Goal: Contribute content: Contribute content

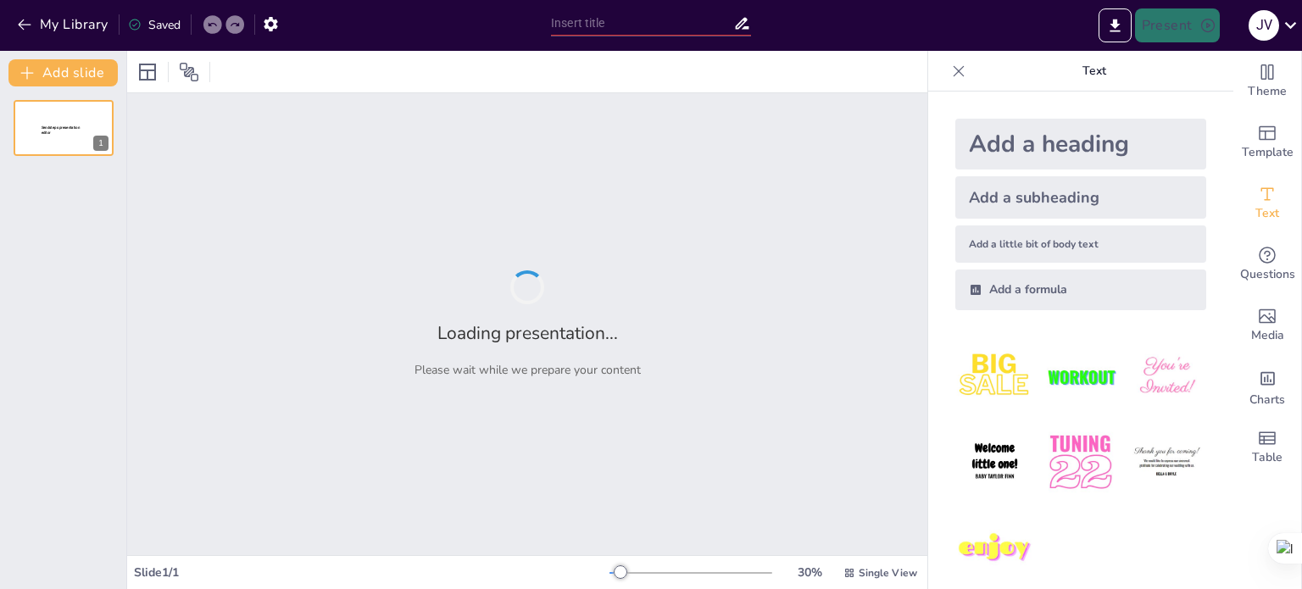
type input "EJEMPLO DE RECOMENDACIONES GENERALES DE ADECUACIÓN AL MEDIO NATURAL"
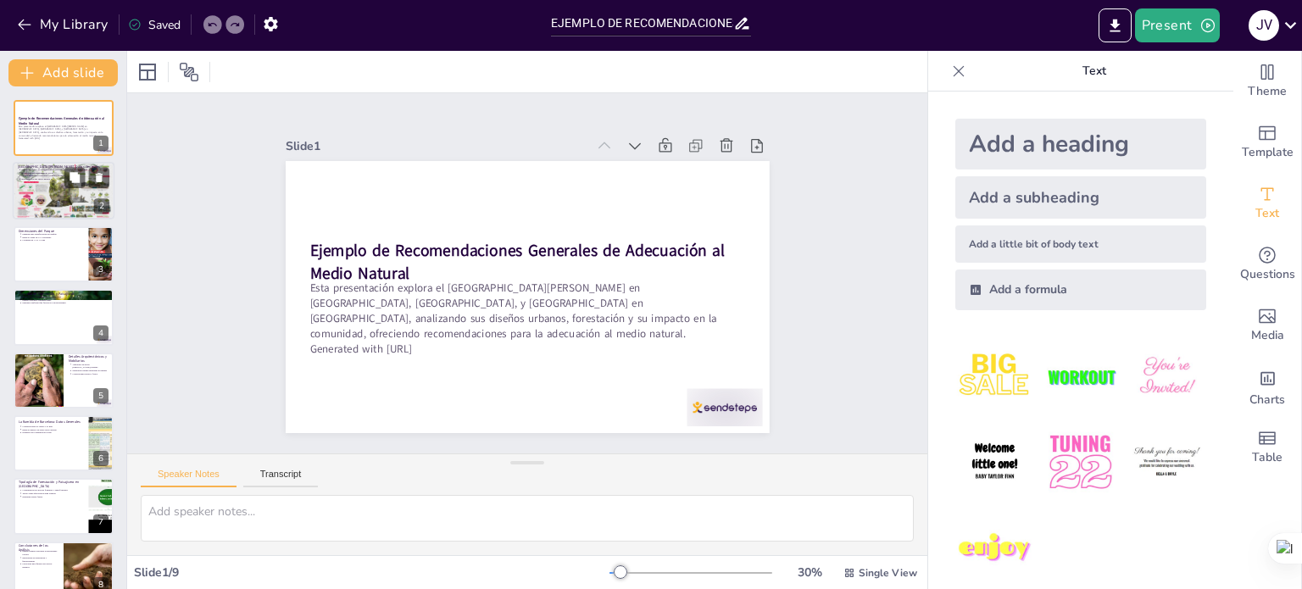
click at [53, 187] on div at bounding box center [64, 191] width 102 height 69
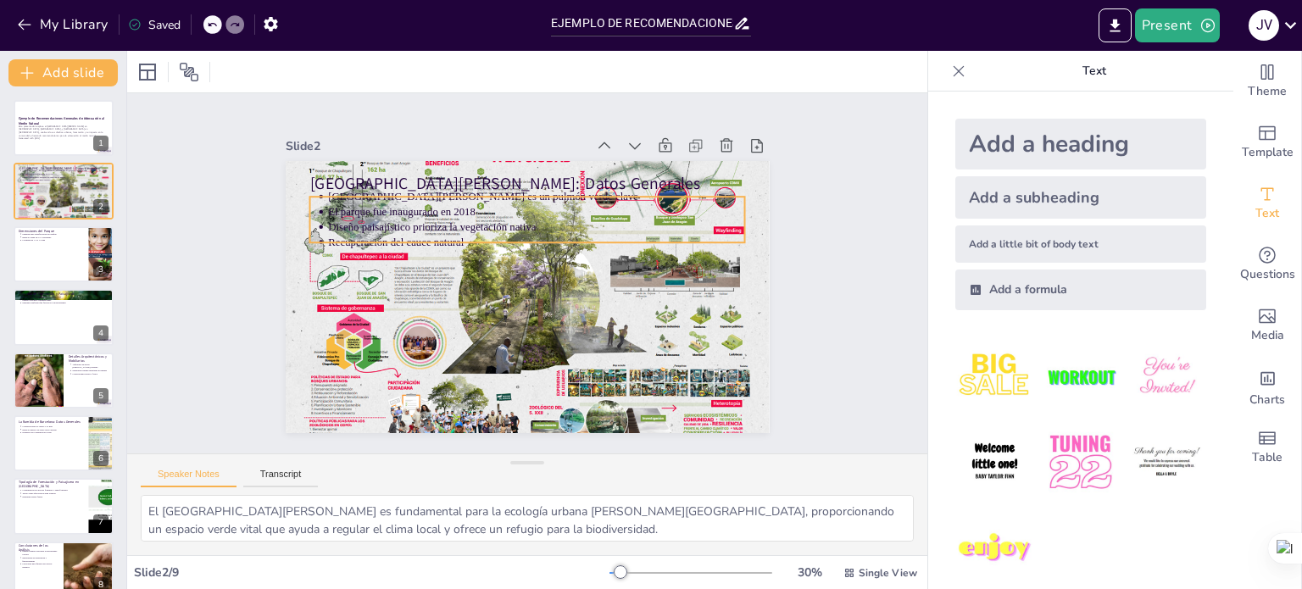
click at [558, 206] on p "El parque fue inaugurado en 2018" at bounding box center [587, 289] width 58 height 416
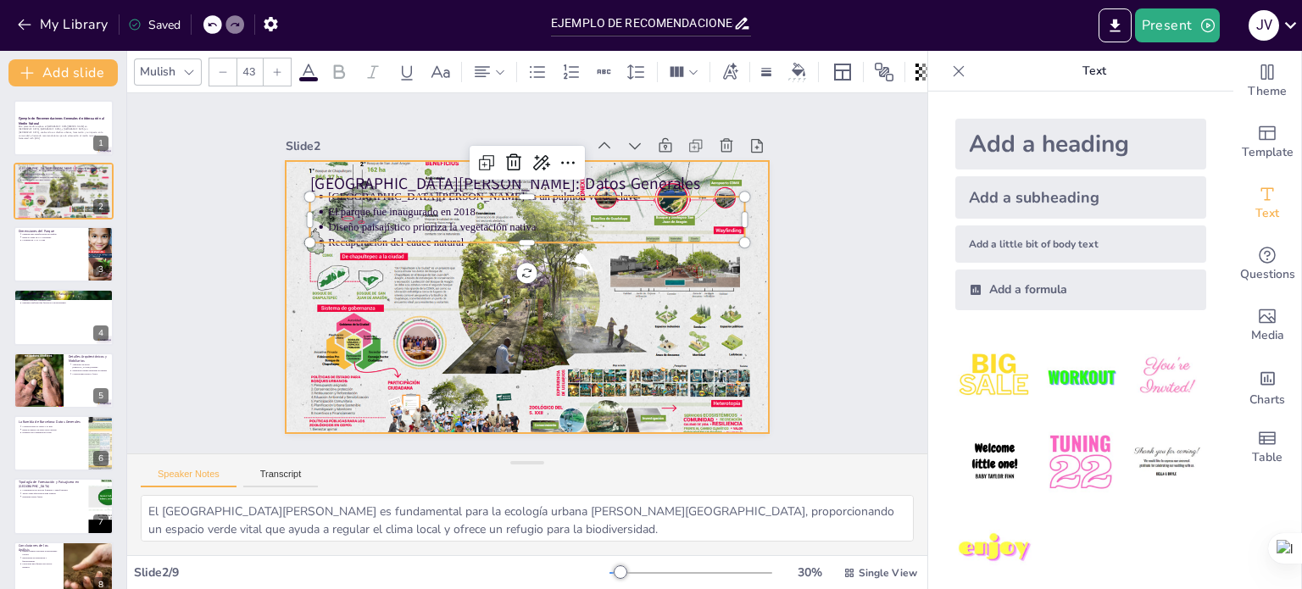
click at [573, 356] on div at bounding box center [523, 250] width 542 height 422
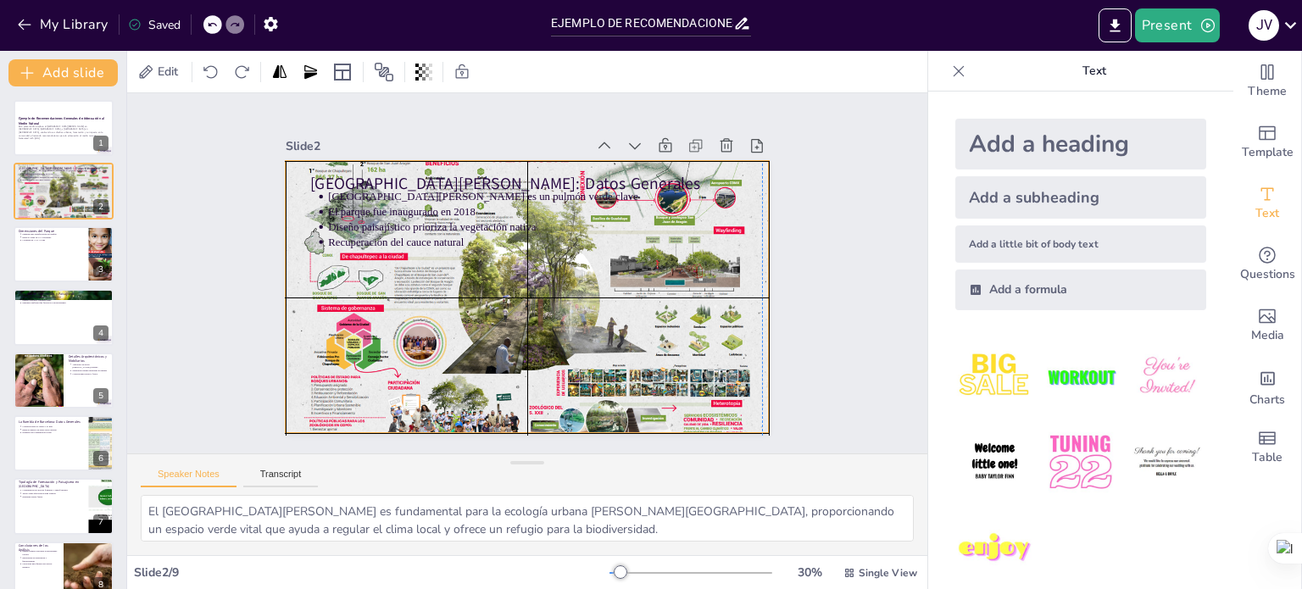
drag, startPoint x: 588, startPoint y: 352, endPoint x: 546, endPoint y: 342, distance: 43.4
click at [546, 342] on div at bounding box center [546, 259] width 550 height 584
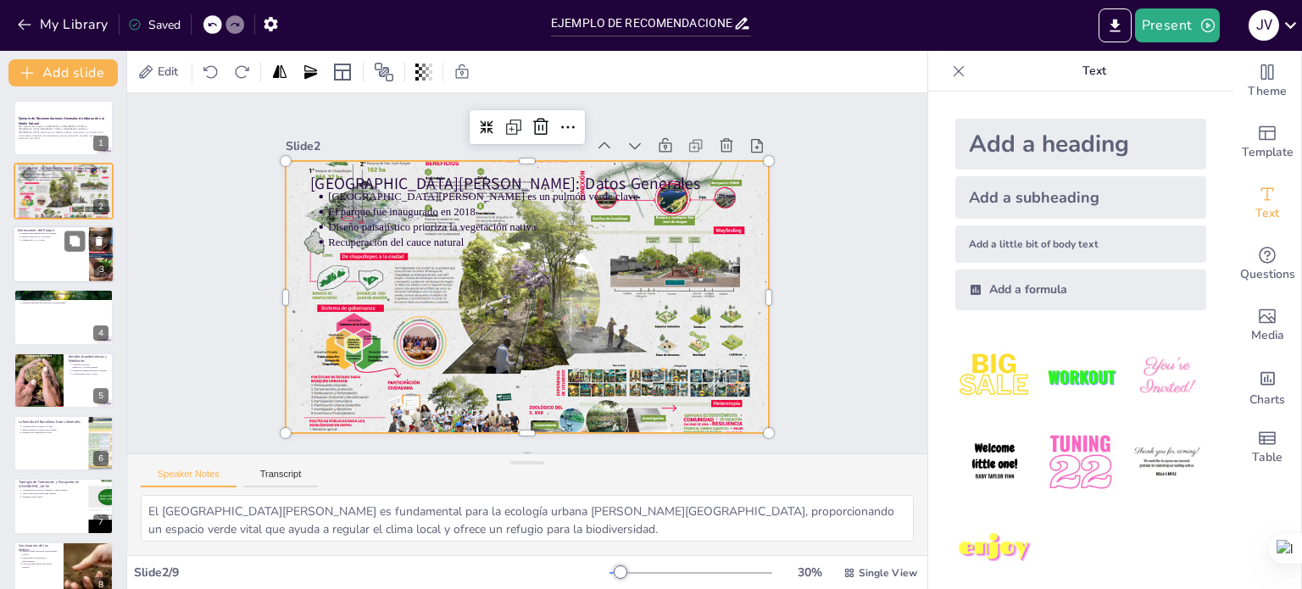
click at [37, 253] on div at bounding box center [64, 254] width 102 height 58
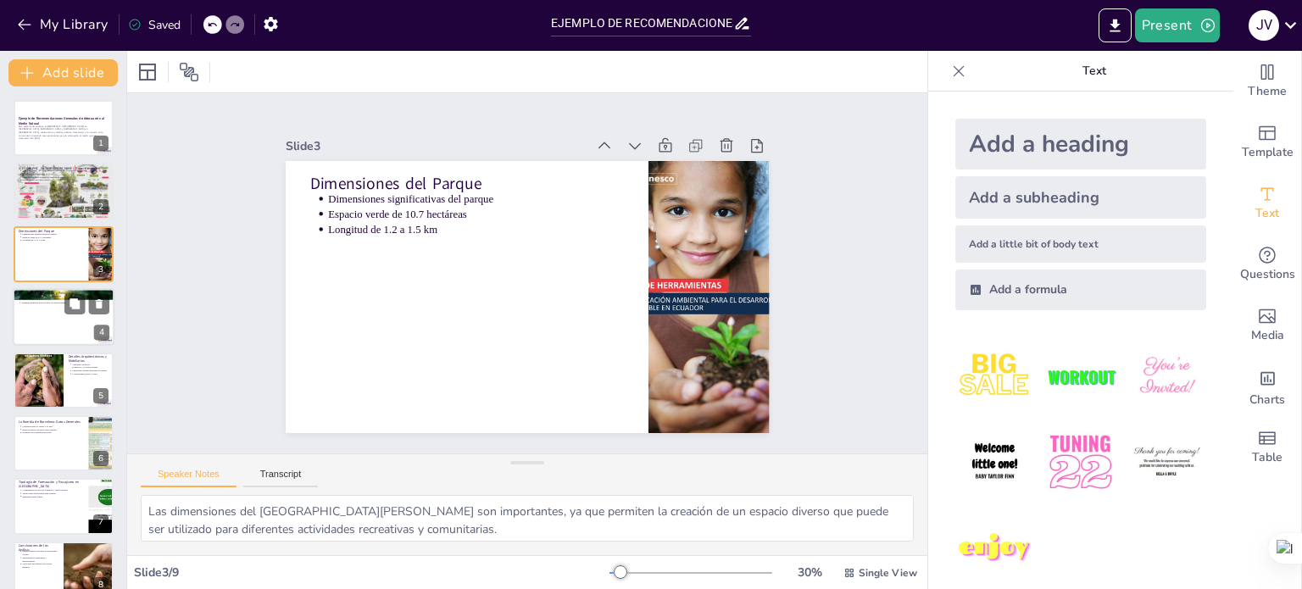
click at [56, 331] on div at bounding box center [64, 317] width 102 height 58
type textarea "La incorporación de especies nativas es fundamental para la sostenibilidad del …"
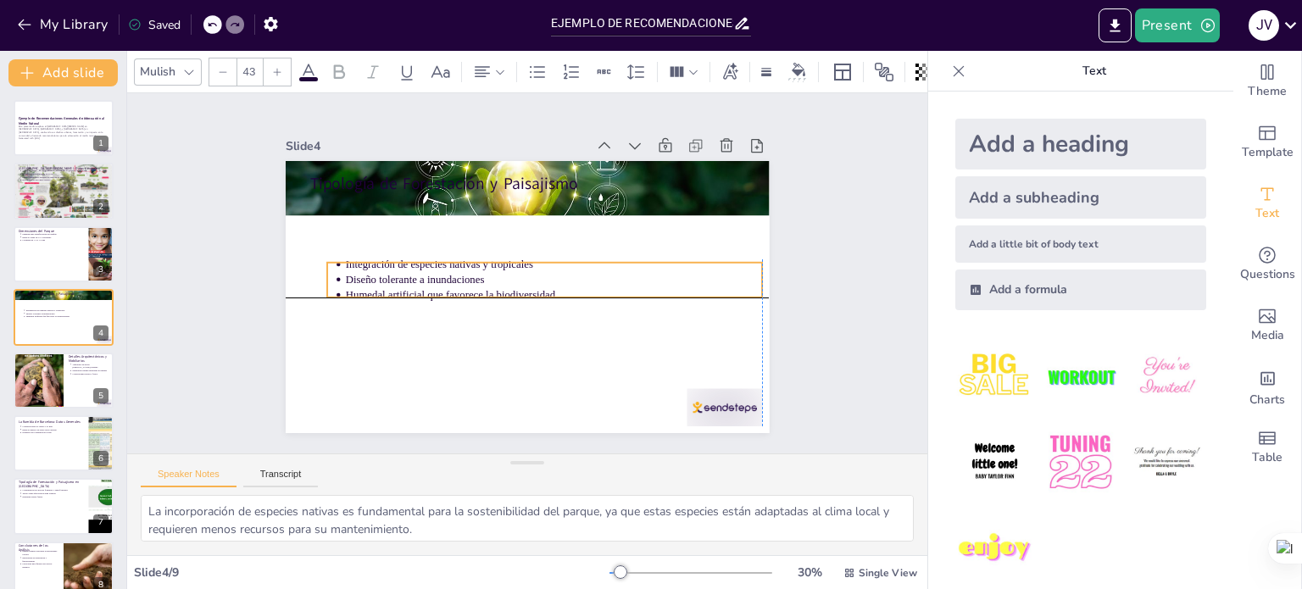
drag, startPoint x: 474, startPoint y: 209, endPoint x: 489, endPoint y: 275, distance: 67.0
click at [489, 274] on p "Diseño tolerante a inundaciones" at bounding box center [532, 300] width 183 height 387
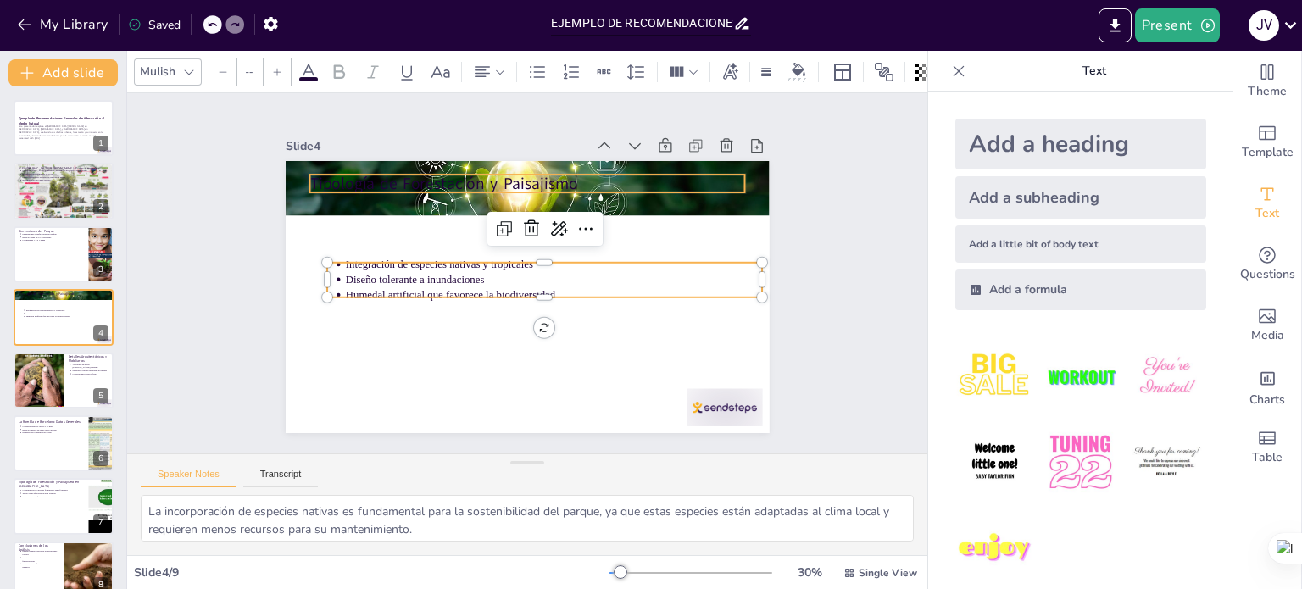
type input "64"
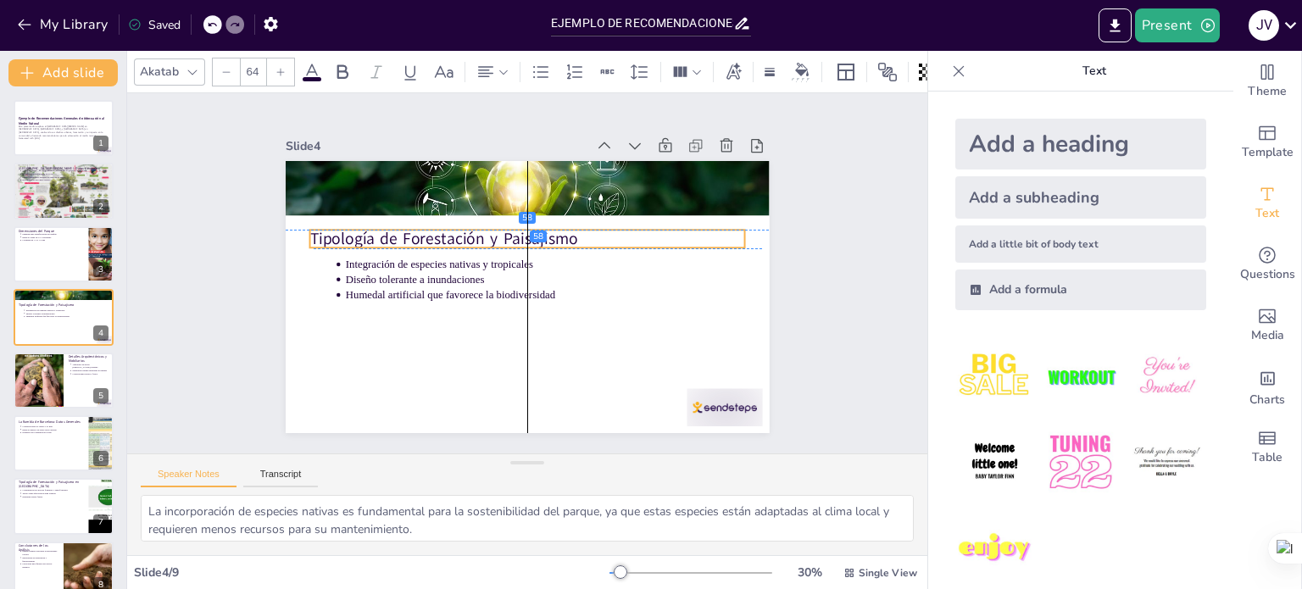
drag, startPoint x: 525, startPoint y: 180, endPoint x: 529, endPoint y: 230, distance: 50.2
click at [529, 230] on p "Tipología de Forestación y Paisajismo" at bounding box center [507, 301] width 365 height 274
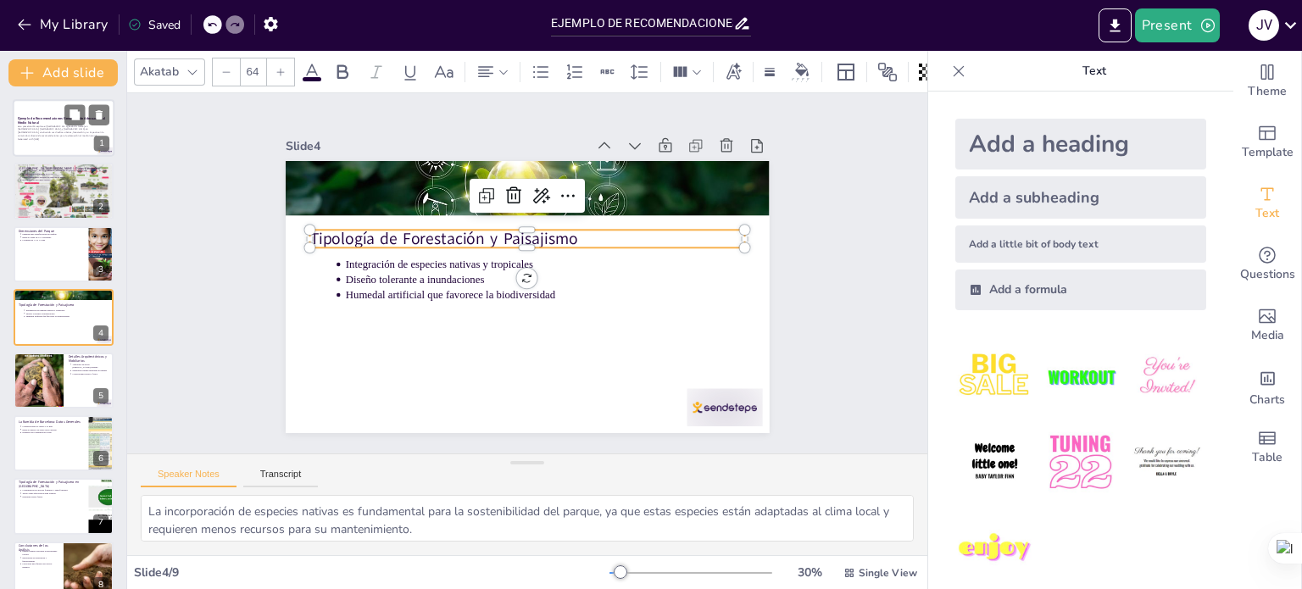
click at [40, 125] on p "Ejemplo de Recomendaciones Generales de Adecuación al Medio Natural" at bounding box center [64, 120] width 92 height 9
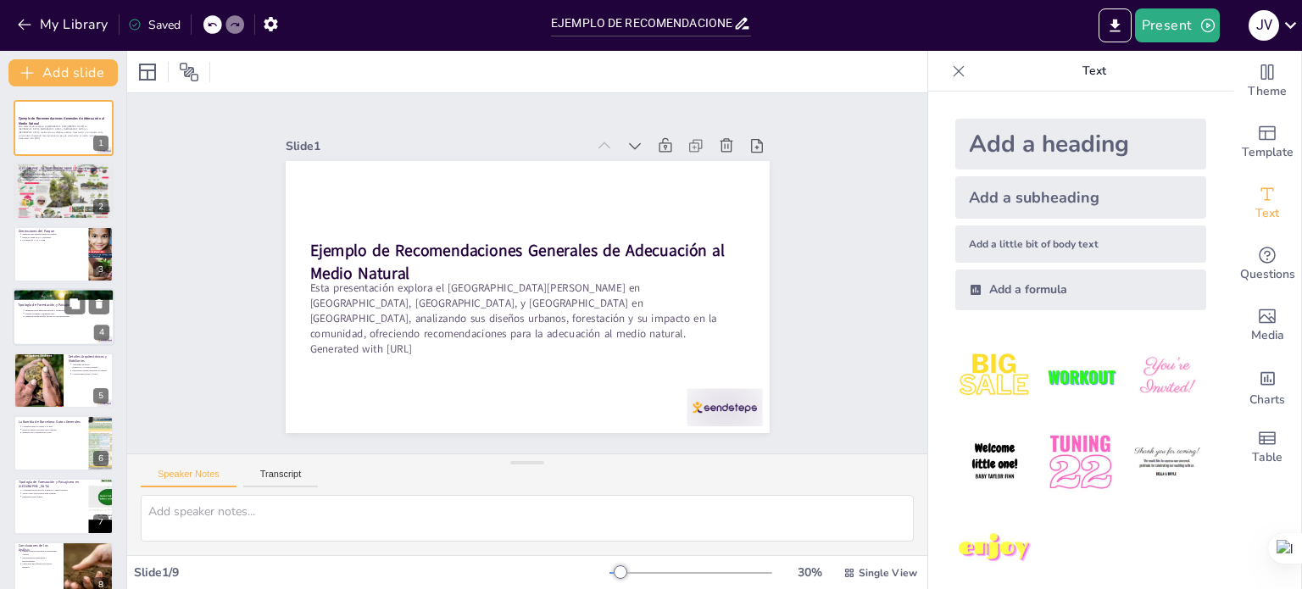
click at [61, 325] on div at bounding box center [64, 317] width 102 height 58
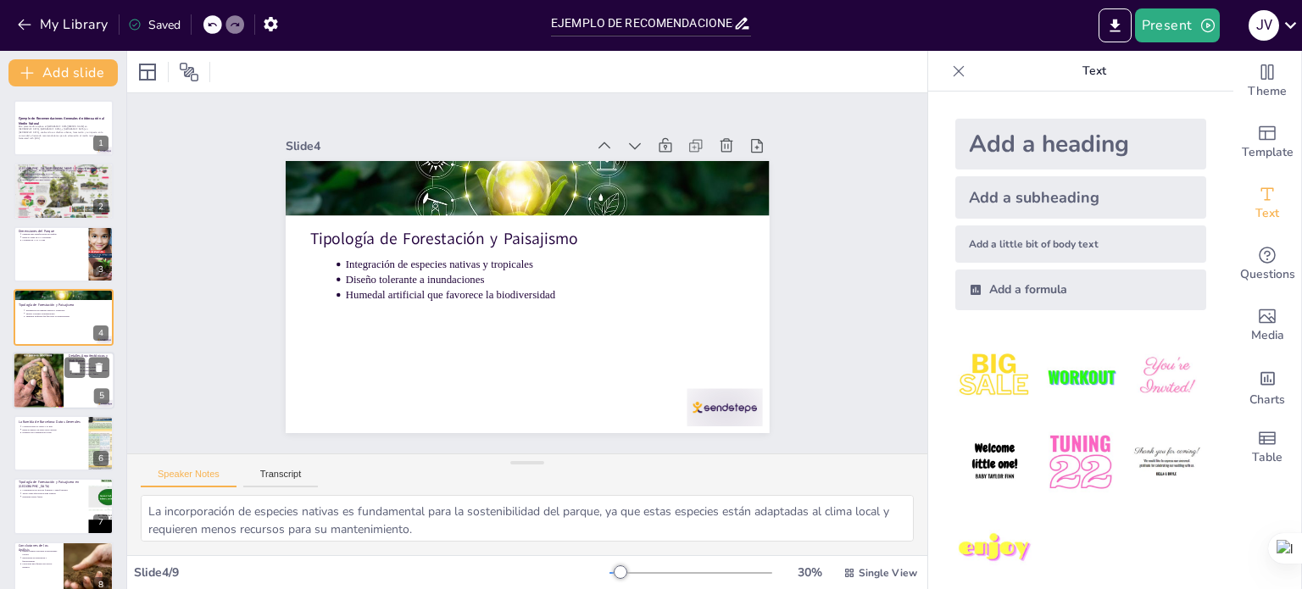
click at [47, 368] on div at bounding box center [38, 380] width 51 height 74
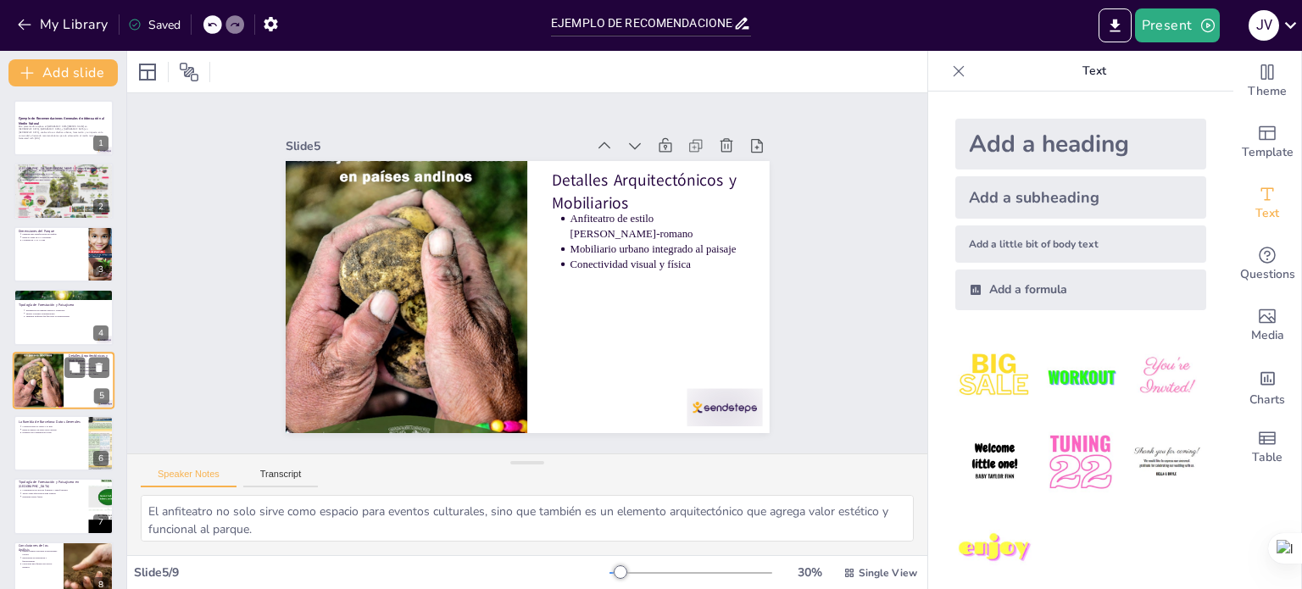
scroll to position [42, 0]
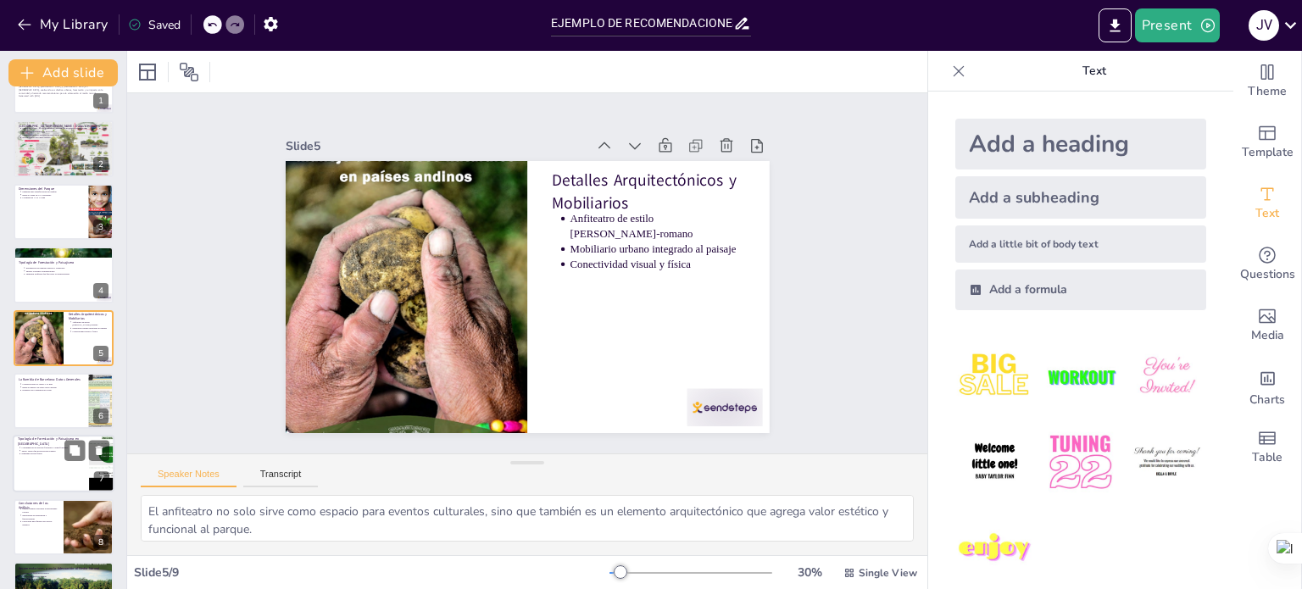
click at [47, 395] on div at bounding box center [64, 401] width 100 height 56
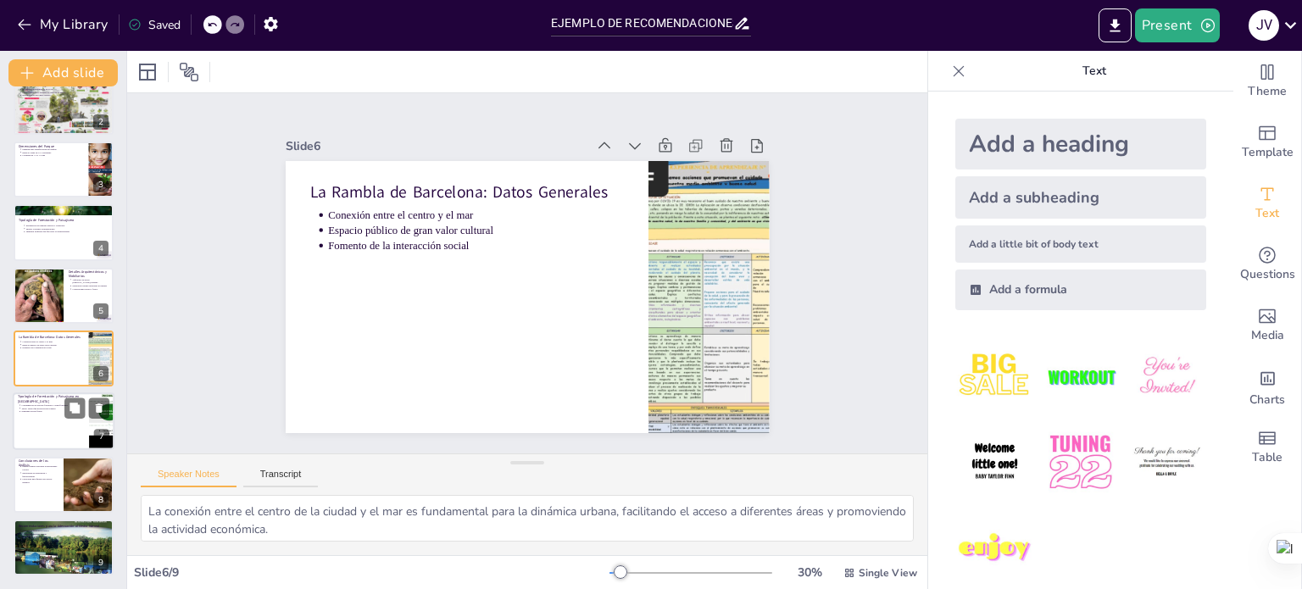
click at [25, 418] on div at bounding box center [64, 422] width 102 height 58
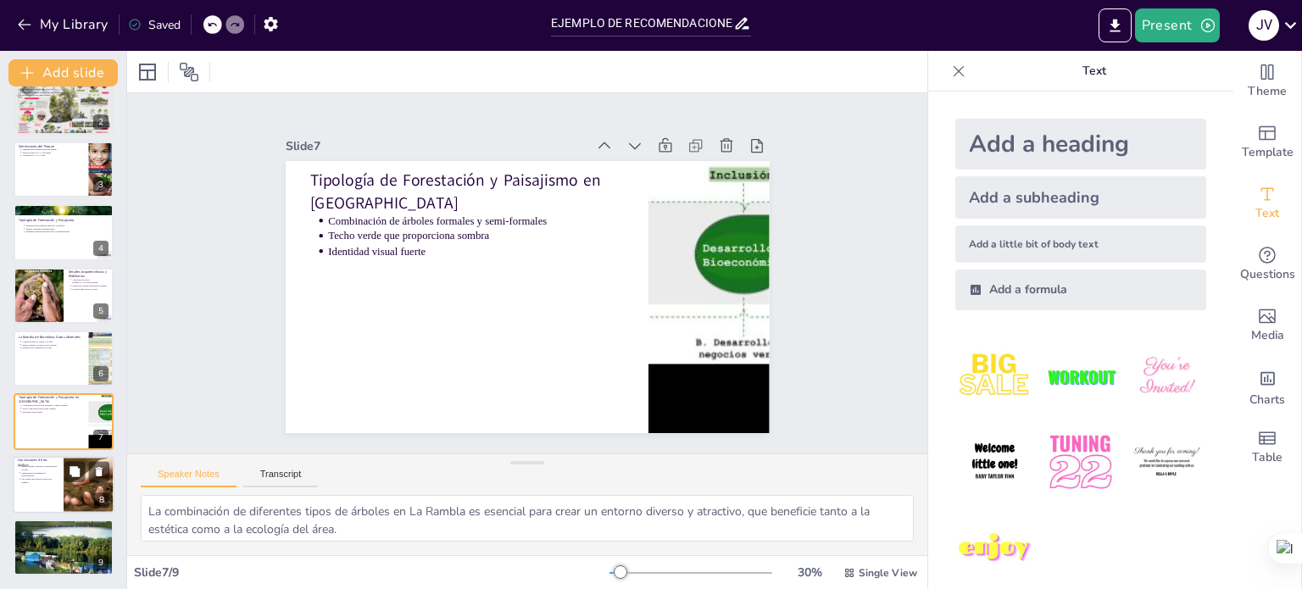
click at [61, 487] on div at bounding box center [64, 485] width 102 height 58
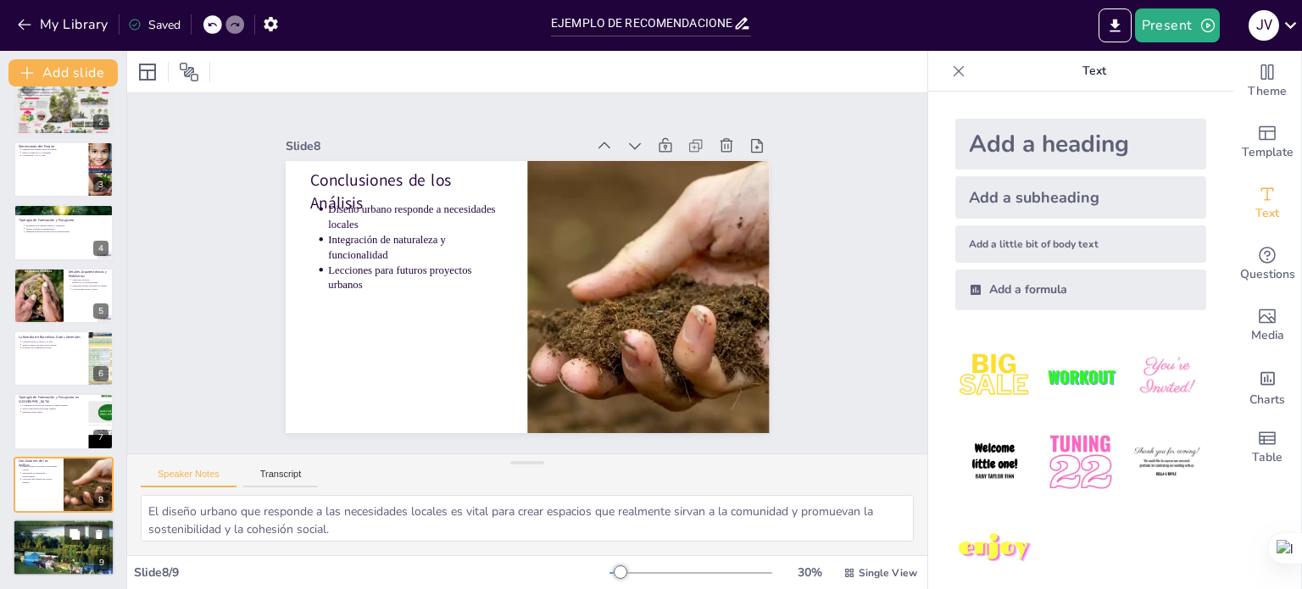
click at [61, 544] on div at bounding box center [64, 547] width 102 height 79
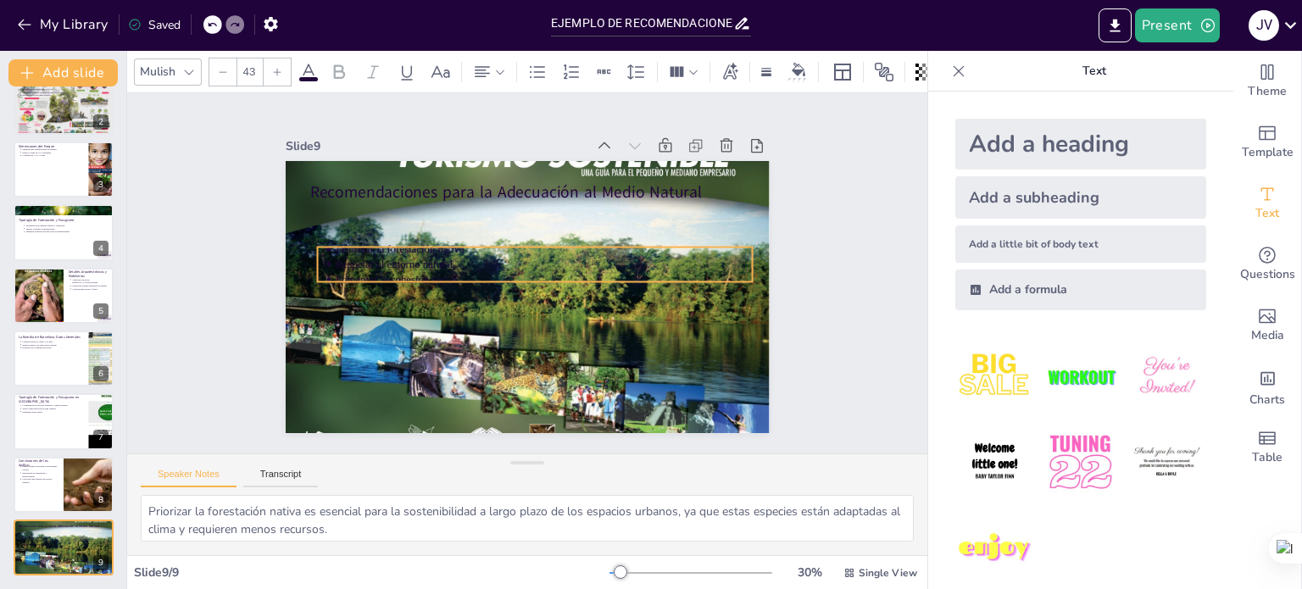
drag, startPoint x: 395, startPoint y: 214, endPoint x: 400, endPoint y: 238, distance: 25.1
click at [472, 238] on p "Priorizar la forestación nativa" at bounding box center [501, 259] width 58 height 416
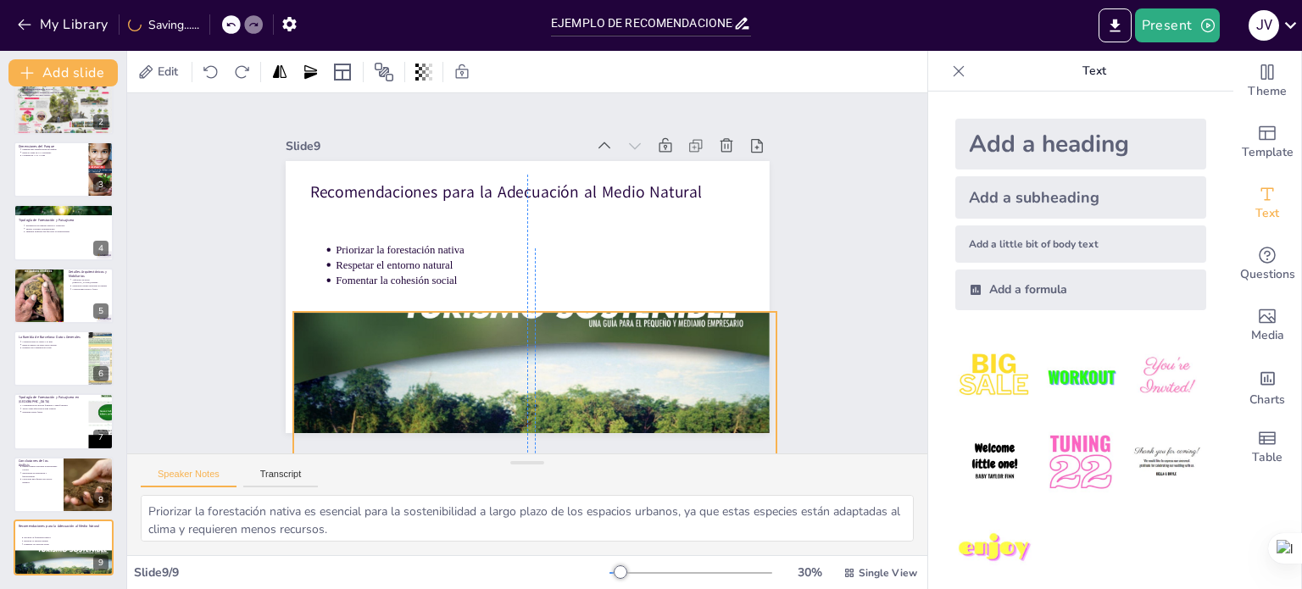
drag, startPoint x: 407, startPoint y: 342, endPoint x: 408, endPoint y: 492, distance: 150.0
click at [408, 492] on div "Slide 1 Ejemplo de Recomendaciones Generales de Adecuación al Medio Natural Est…" at bounding box center [527, 324] width 800 height 462
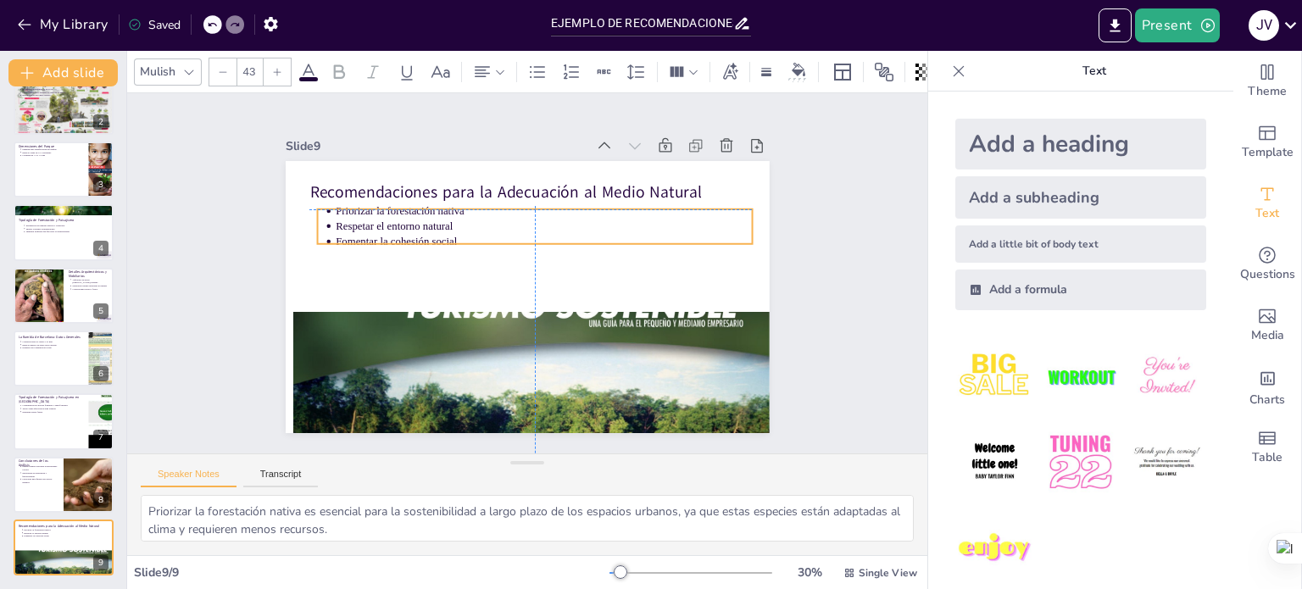
drag, startPoint x: 400, startPoint y: 272, endPoint x: 399, endPoint y: 230, distance: 42.4
click at [399, 230] on p "Fomentar la cohesión social" at bounding box center [501, 298] width 401 height 143
click at [818, 243] on div "Slide 1 Ejemplo de Recomendaciones Generales de Adecuación al Medio Natural Est…" at bounding box center [527, 273] width 836 height 803
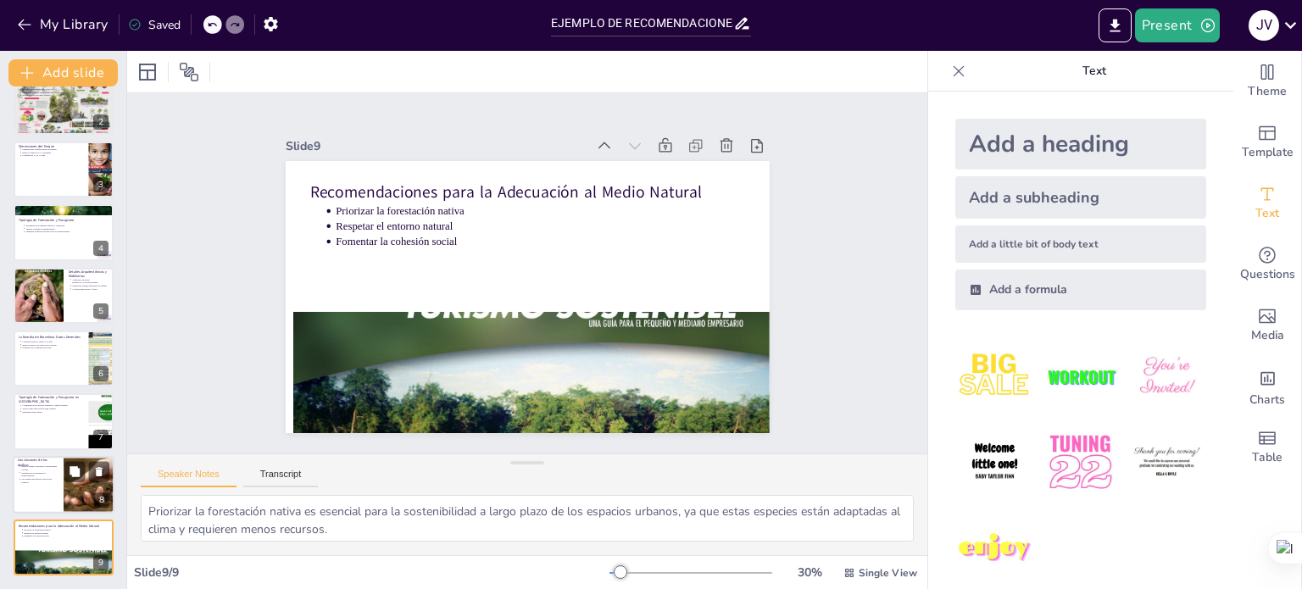
click at [48, 487] on div at bounding box center [64, 485] width 102 height 58
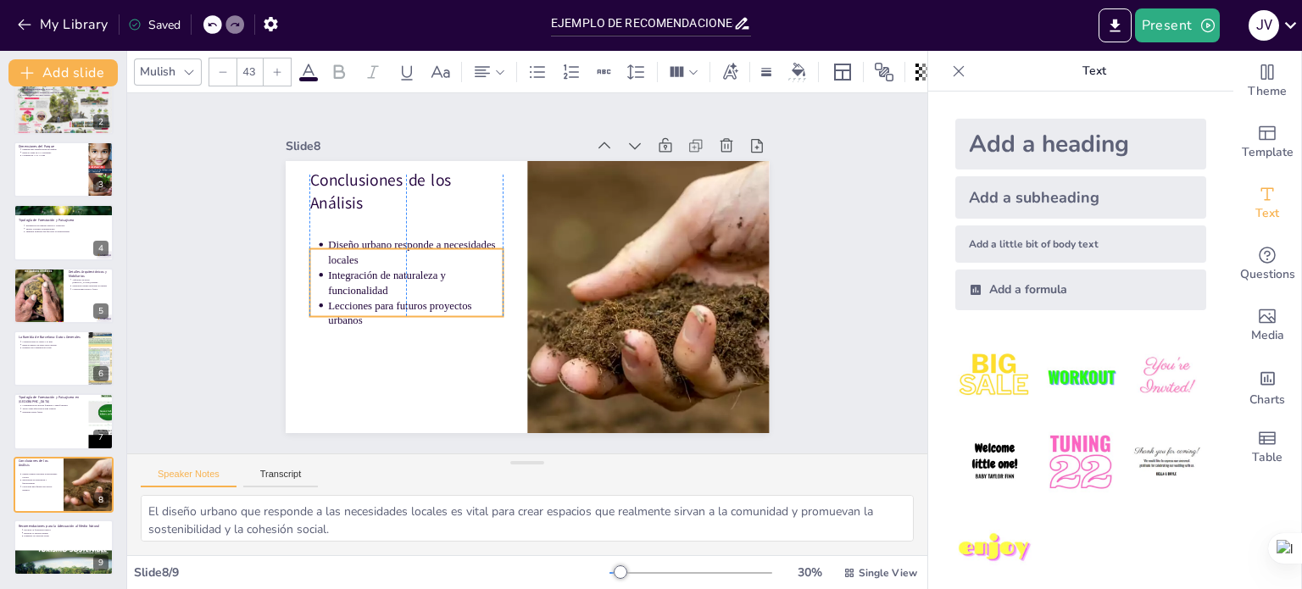
drag, startPoint x: 439, startPoint y: 232, endPoint x: 437, endPoint y: 269, distance: 36.5
click at [525, 258] on p "Integración de naturaleza y funcionalidad" at bounding box center [595, 183] width 140 height 150
click at [29, 370] on div at bounding box center [64, 359] width 102 height 58
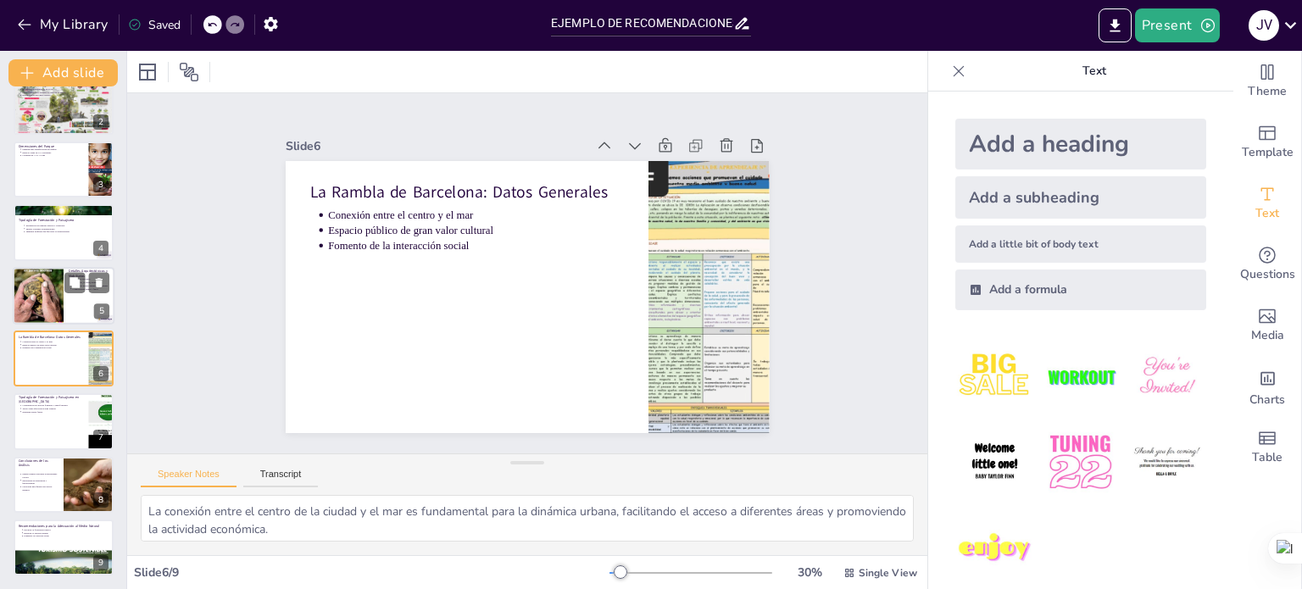
click at [38, 282] on div at bounding box center [38, 295] width 51 height 74
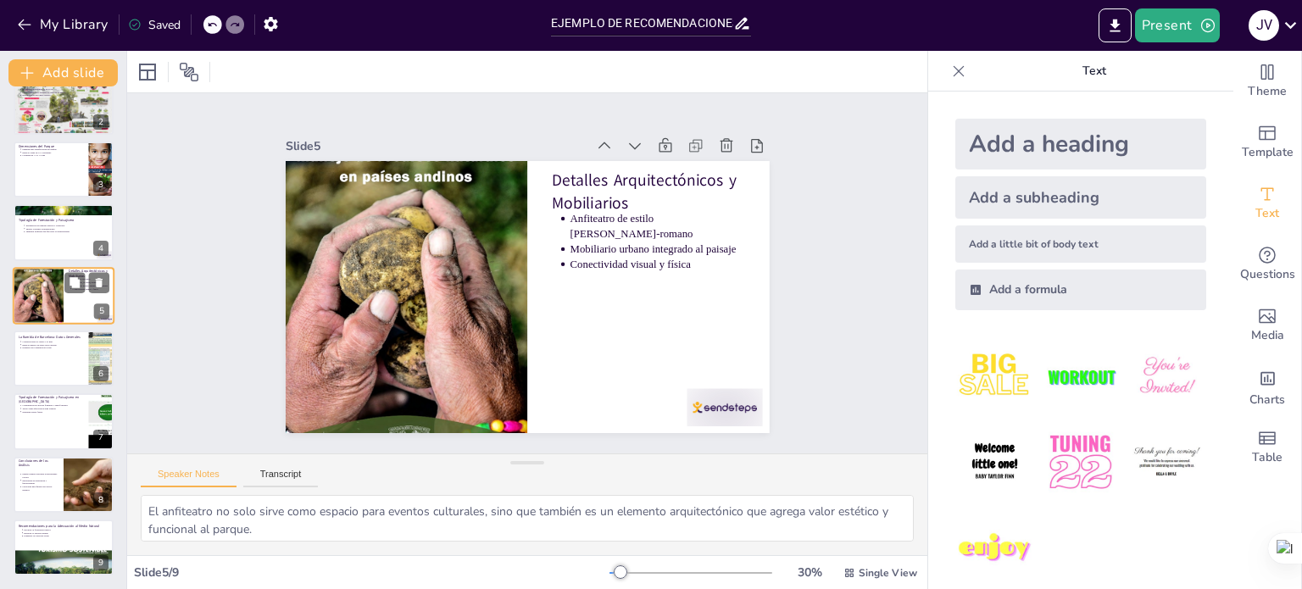
scroll to position [42, 0]
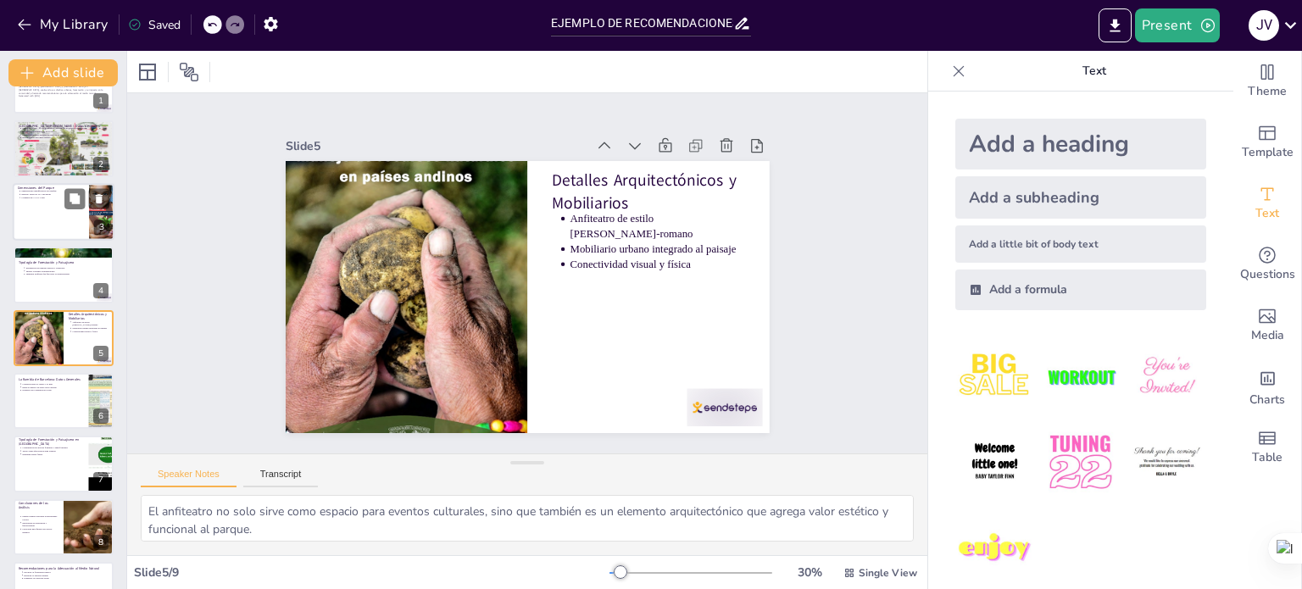
click at [47, 211] on div at bounding box center [64, 212] width 102 height 58
type textarea "Las dimensiones del [GEOGRAPHIC_DATA][PERSON_NAME] son importantes, ya que perm…"
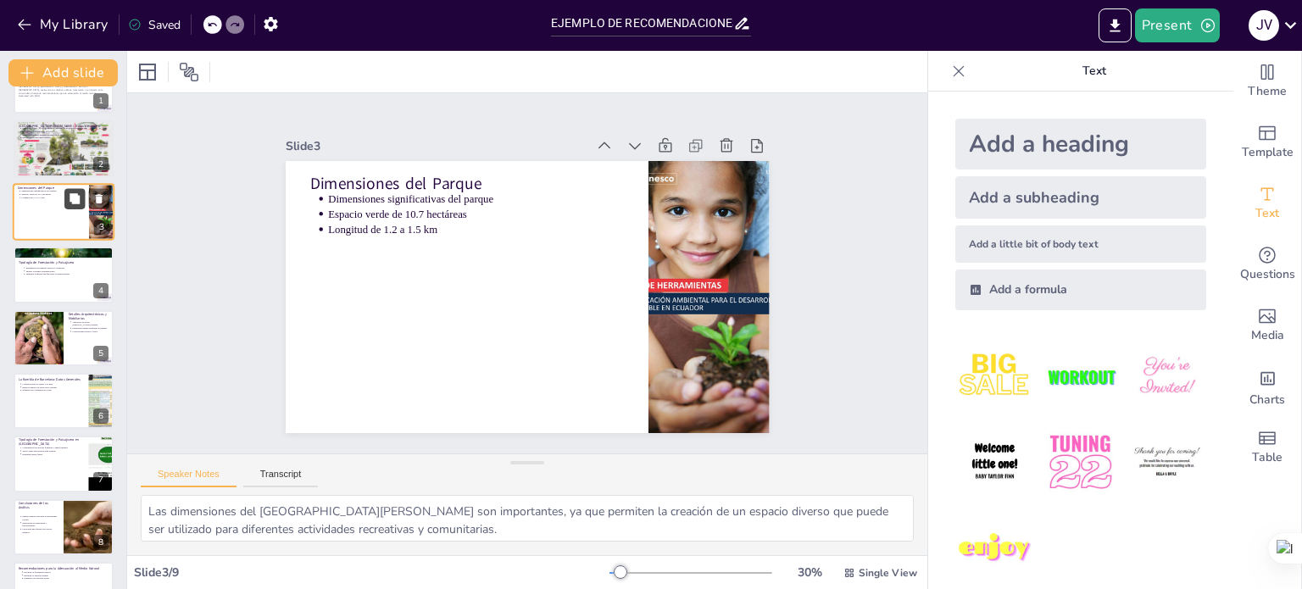
scroll to position [0, 0]
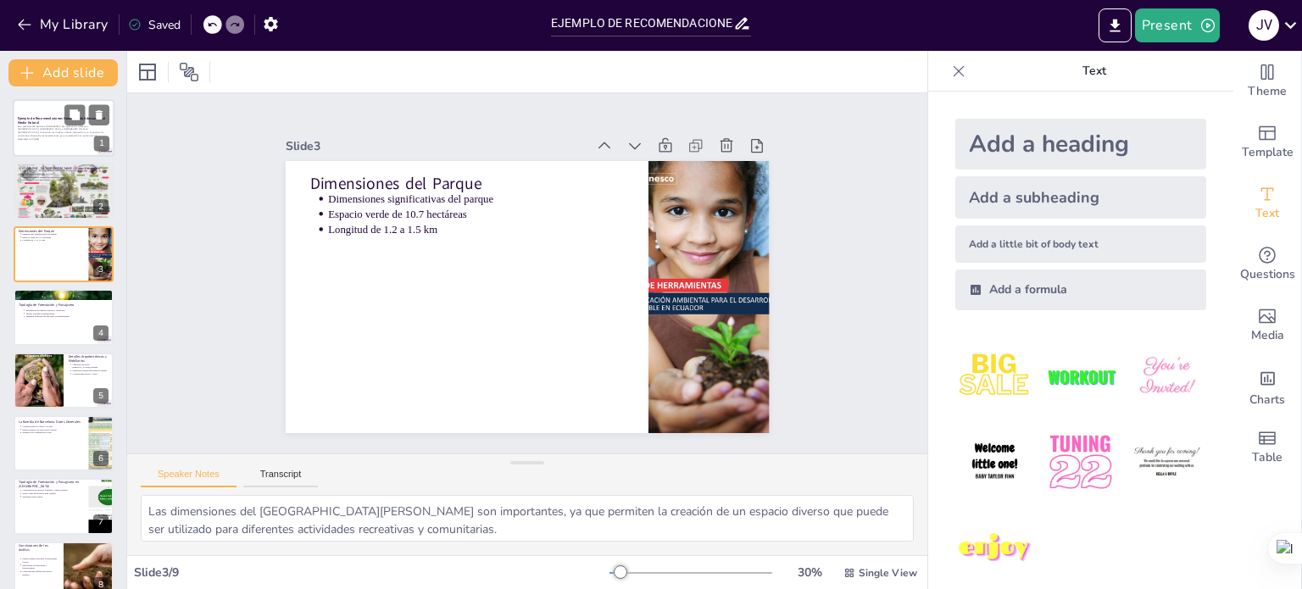
click at [53, 116] on strong "Ejemplo de Recomendaciones Generales de Adecuación al Medio Natural" at bounding box center [61, 120] width 87 height 9
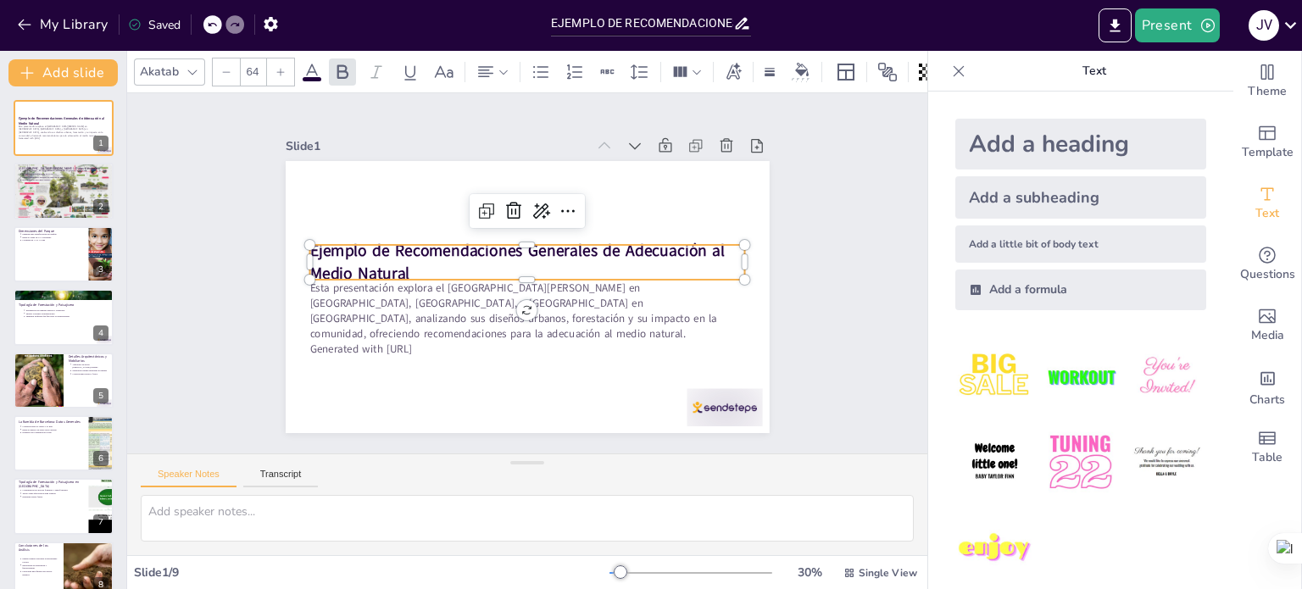
click at [408, 257] on strong "Ejemplo de Recomendaciones Generales de Adecuación al Medio Natural" at bounding box center [531, 253] width 246 height 370
click at [408, 257] on strong "Ejemplo de Recomendaciones Generales de Adecuación al Medio Natural" at bounding box center [502, 278] width 189 height 397
click at [386, 257] on strong "Ejemplo de Recomendaciones Generales de Adecuación al Medio Natural" at bounding box center [523, 249] width 381 height 226
click at [386, 257] on strong "Ejemplo de Recomendaciones Generales de Adecuación al Medio Natural" at bounding box center [527, 250] width 338 height 294
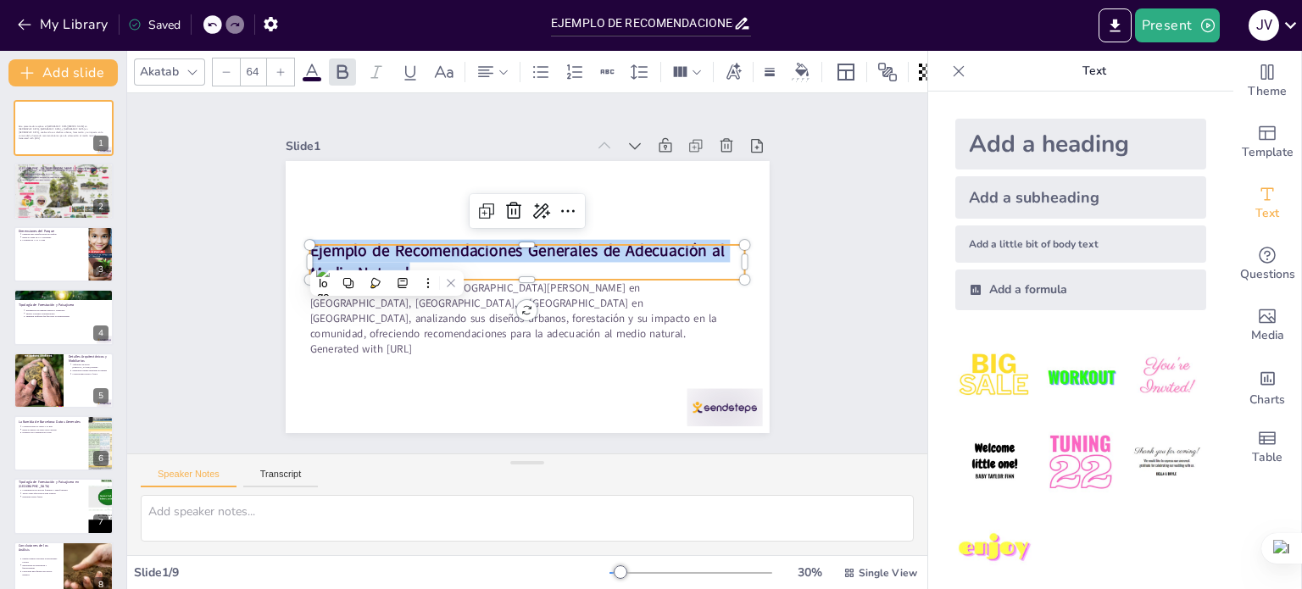
click at [391, 258] on strong "Ejemplo de Recomendaciones Generales de Adecuación al Medio Natural" at bounding box center [531, 297] width 397 height 189
copy strong "Ejemplo de Recomendaciones Generales de Adecuación al Medio Natural"
click at [16, 27] on icon "button" at bounding box center [24, 24] width 17 height 17
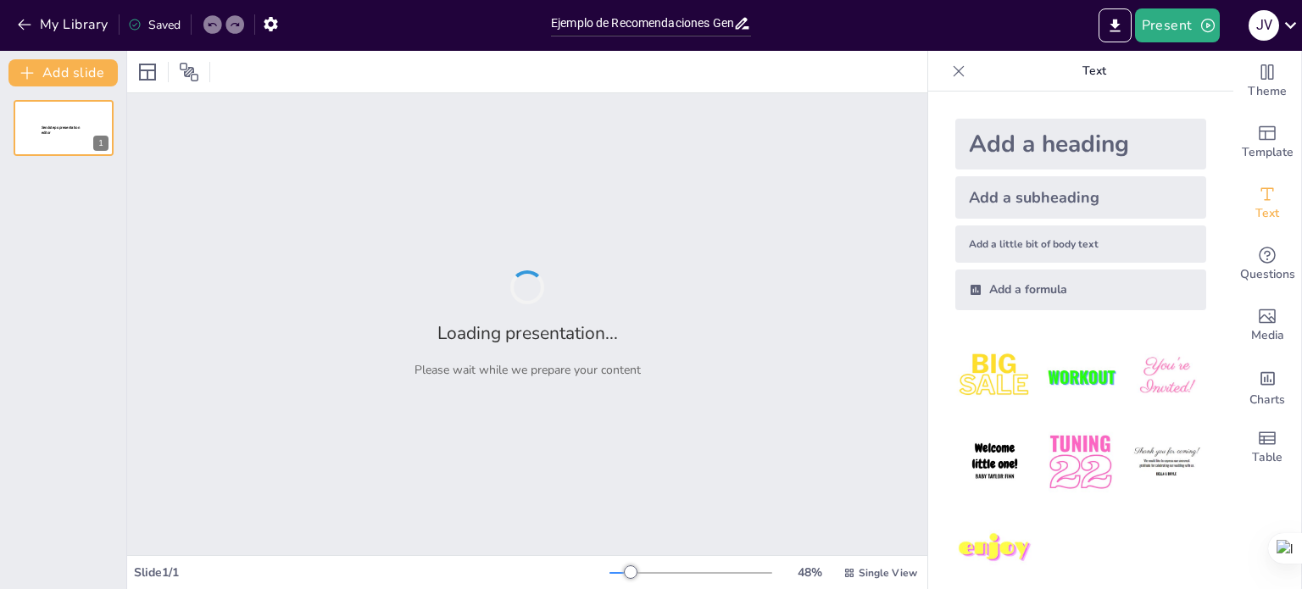
type input "Ejemplo de Recomendaciones Generales de Adecuación al Medio Natural"
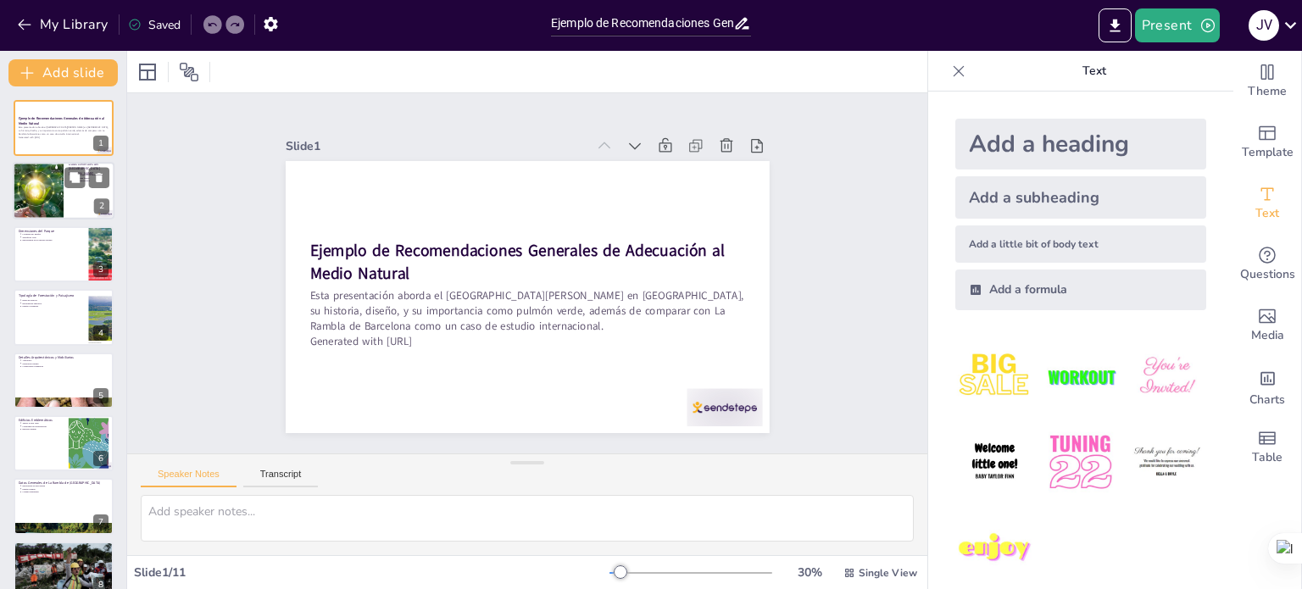
click at [51, 185] on div at bounding box center [37, 192] width 155 height 58
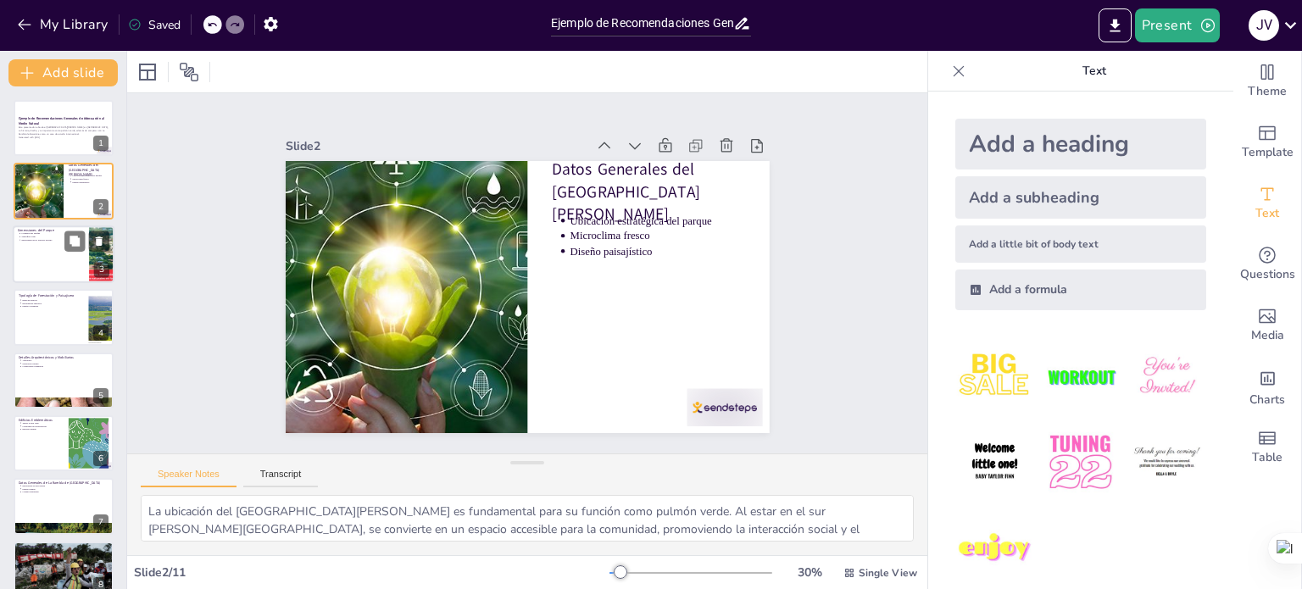
click at [55, 260] on div at bounding box center [64, 254] width 102 height 58
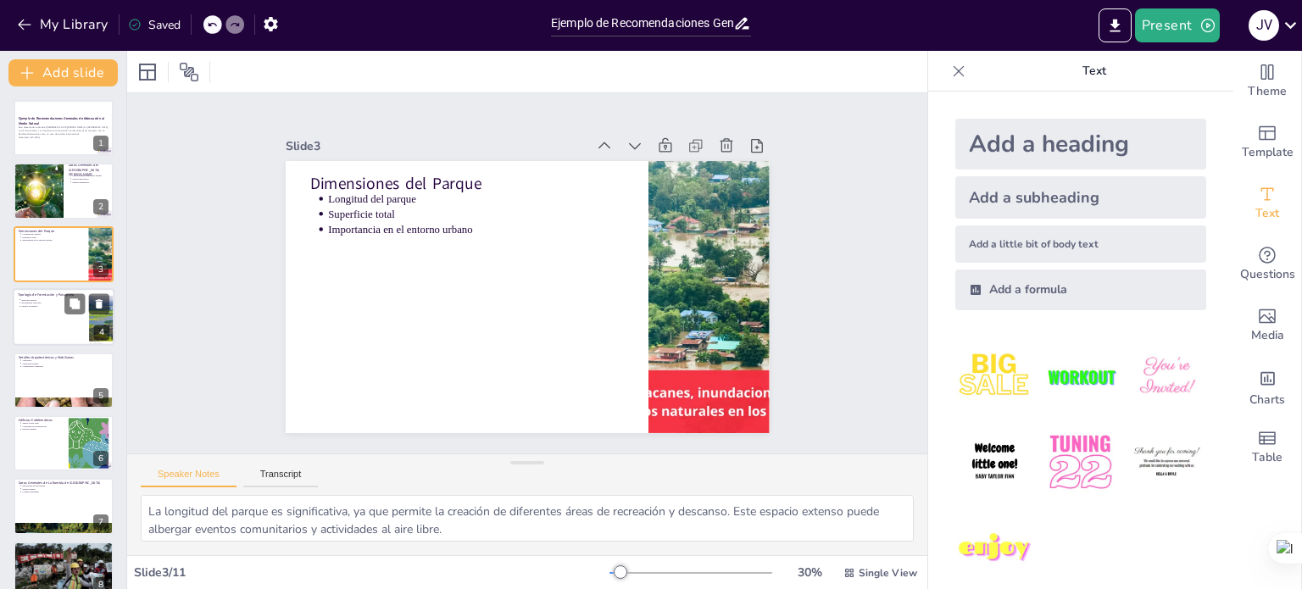
click at [37, 307] on p "Diseño sostenible" at bounding box center [52, 306] width 63 height 3
type textarea "La inclusión de especies nativas en el diseño del parque es crucial para manten…"
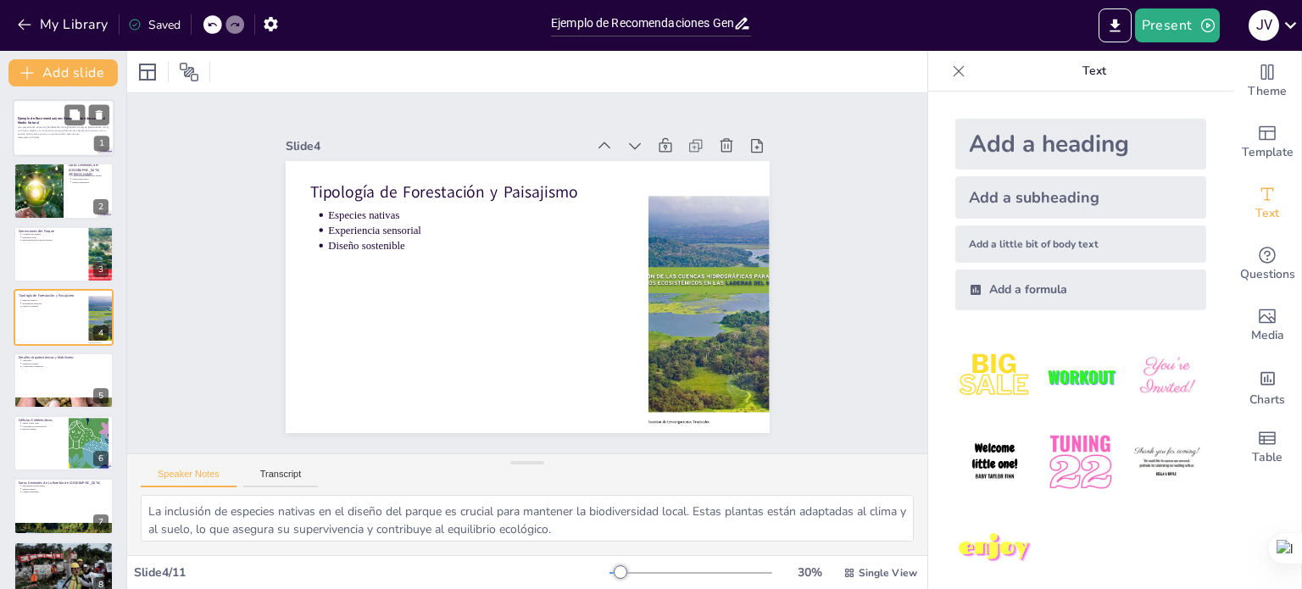
click at [47, 120] on strong "Ejemplo de Recomendaciones Generales de Adecuación al Medio Natural" at bounding box center [61, 120] width 87 height 9
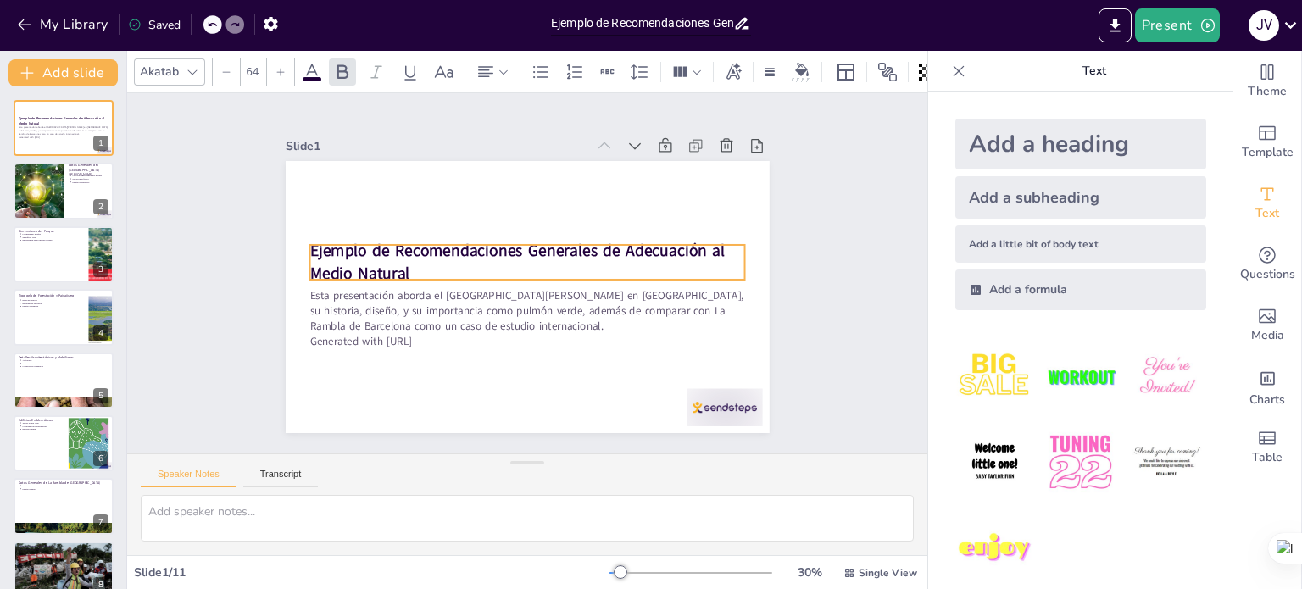
click at [353, 264] on strong "Ejemplo de Recomendaciones Generales de Adecuación al Medio Natural" at bounding box center [533, 298] width 408 height 149
click at [477, 264] on strong "Ejemplo de Recomendaciones Generales de Adecuación al Medio Natural" at bounding box center [551, 267] width 149 height 408
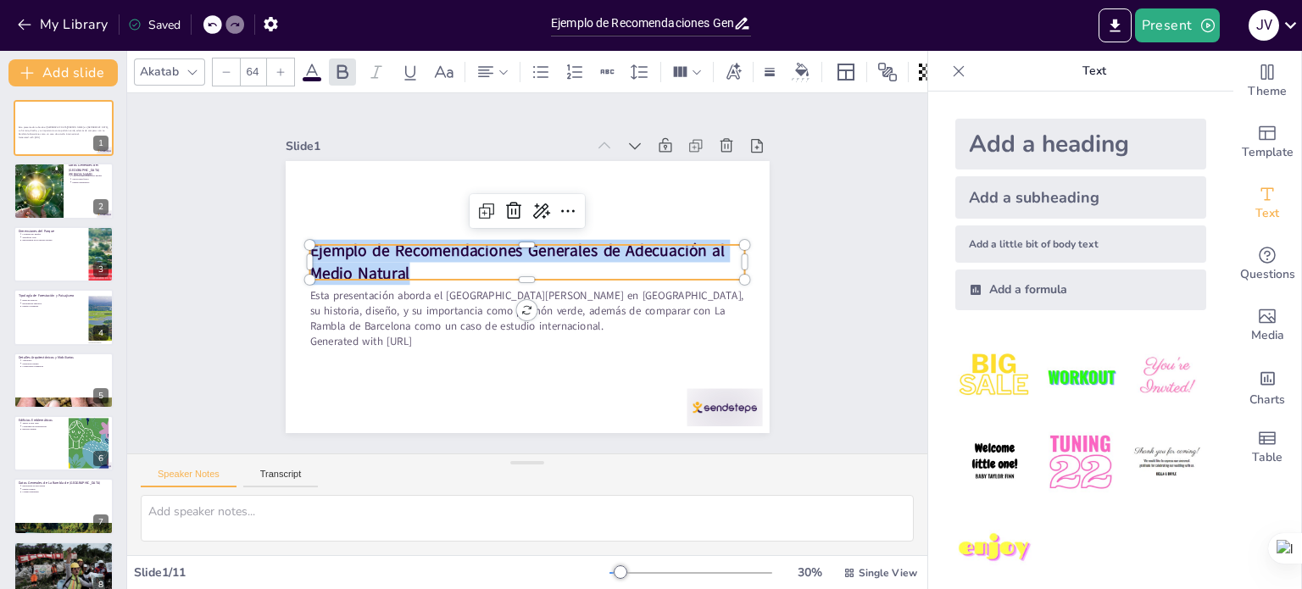
click at [353, 264] on strong "Ejemplo de Recomendaciones Generales de Adecuación al Medio Natural" at bounding box center [523, 249] width 381 height 226
click at [1265, 564] on icon at bounding box center [1264, 560] width 8 height 8
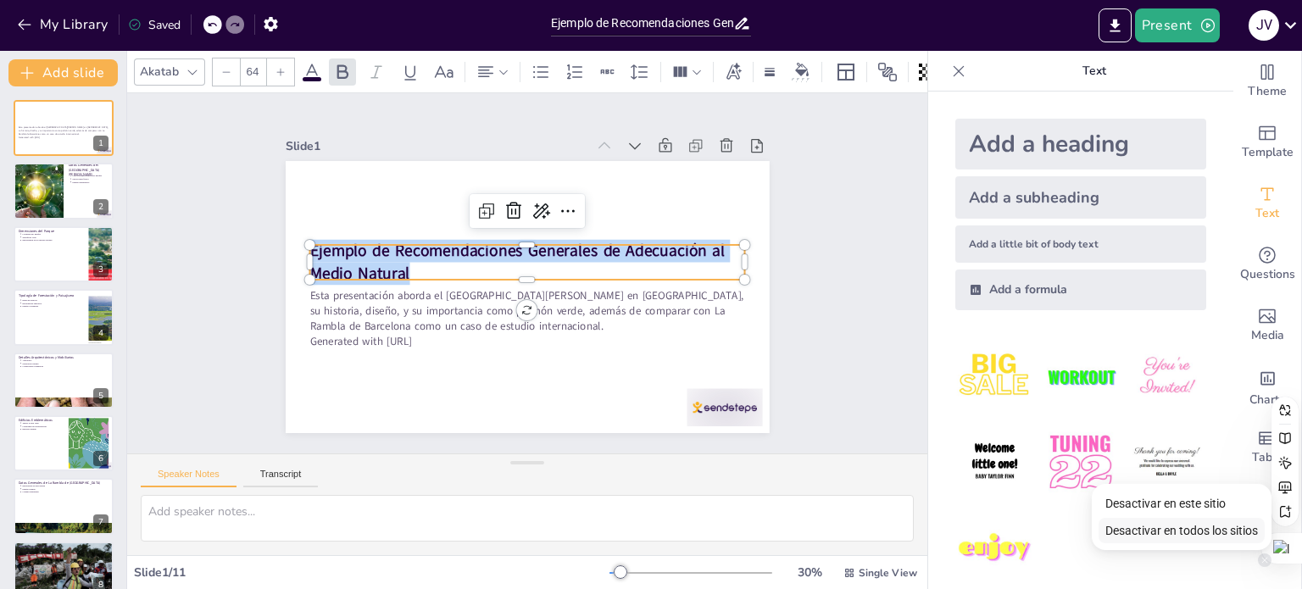
click at [1225, 536] on span "Desactivar en todos los sitios" at bounding box center [1181, 531] width 153 height 14
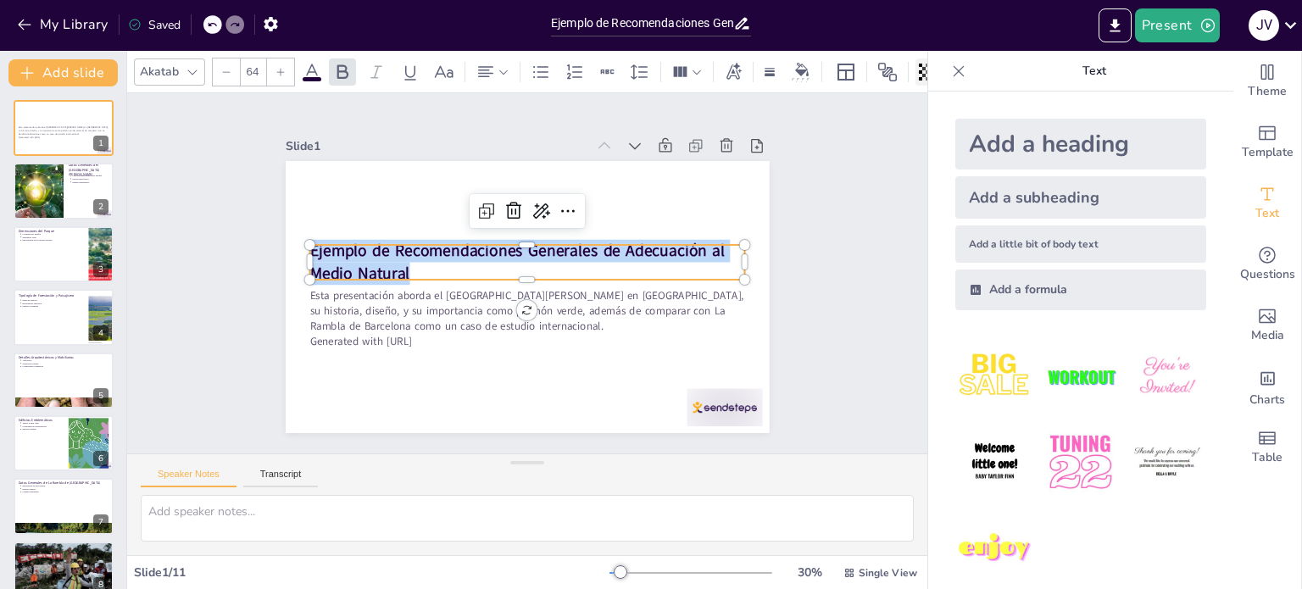
click at [950, 69] on icon at bounding box center [958, 71] width 17 height 17
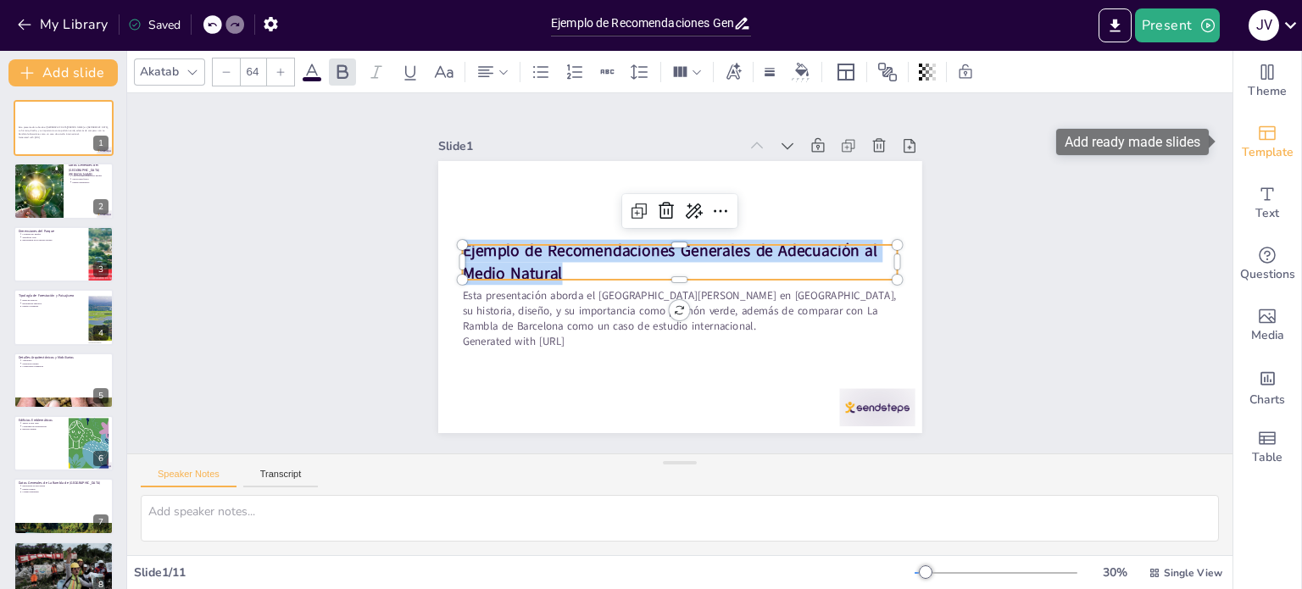
click at [1257, 128] on icon "Add ready made slides" at bounding box center [1267, 133] width 20 height 20
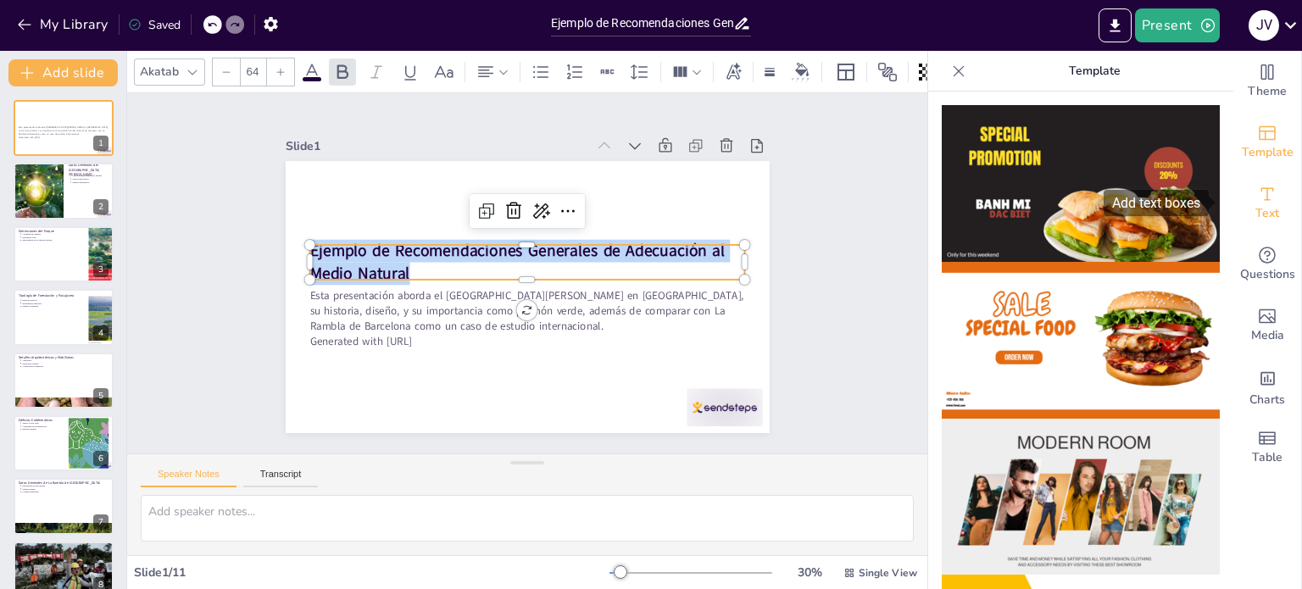
click at [1258, 192] on icon "Add text boxes" at bounding box center [1267, 194] width 20 height 20
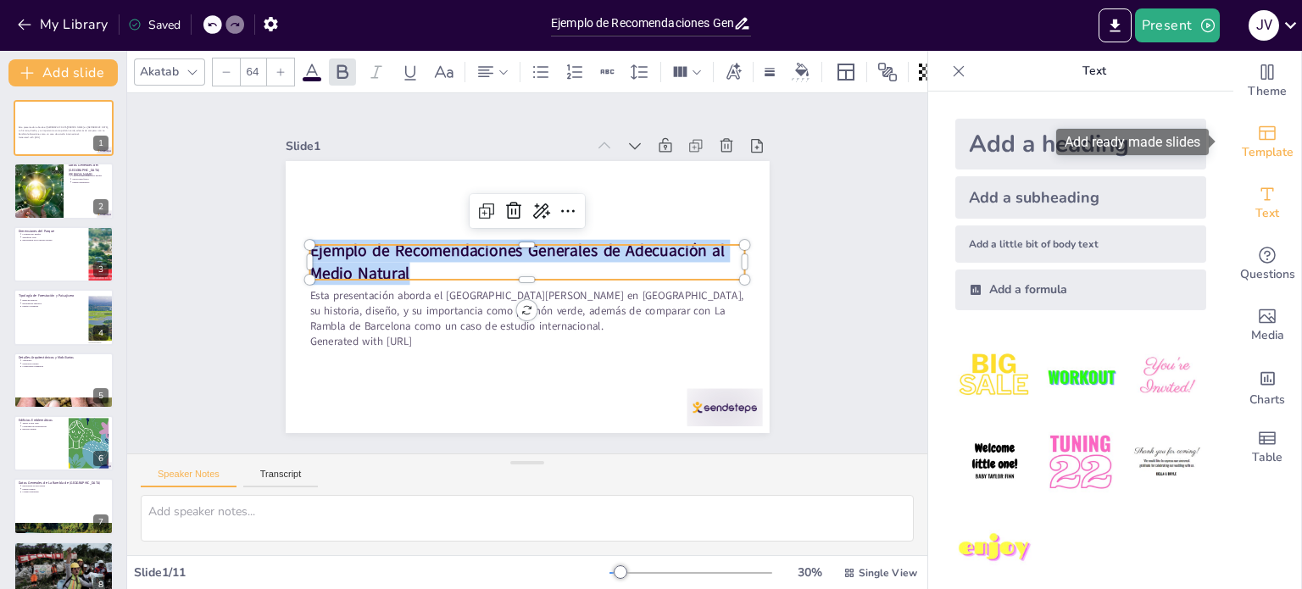
click at [1257, 135] on icon "Add ready made slides" at bounding box center [1267, 133] width 20 height 20
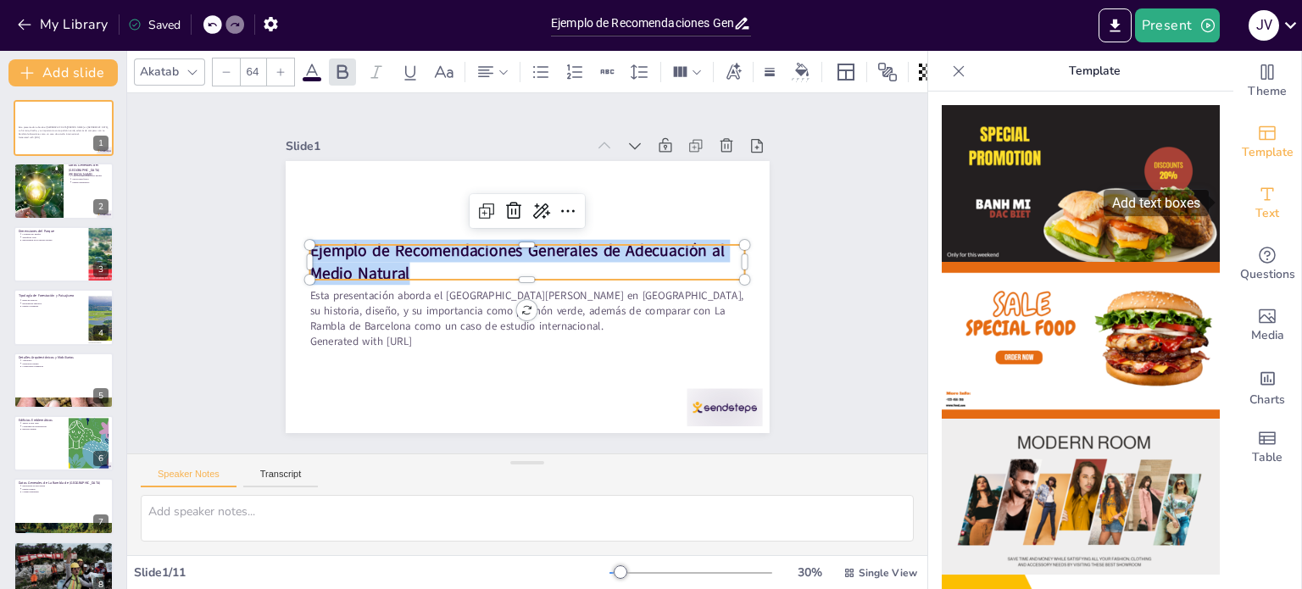
click at [1257, 203] on icon "Add text boxes" at bounding box center [1267, 194] width 20 height 20
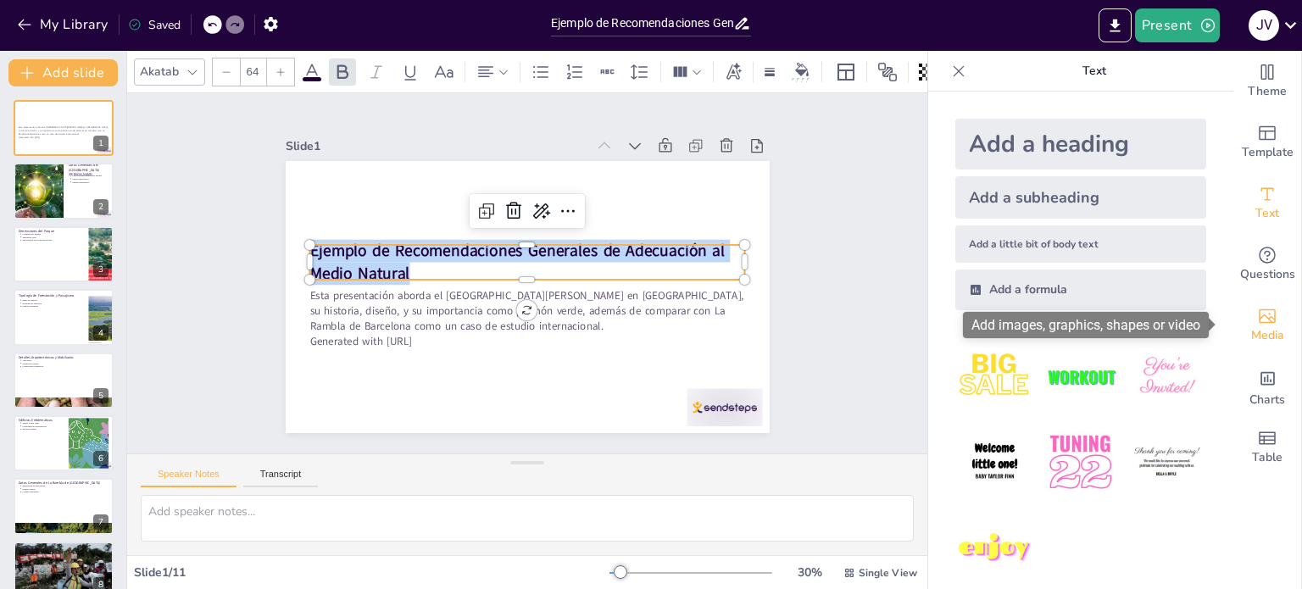
click at [1257, 310] on icon "Add images, graphics, shapes or video" at bounding box center [1267, 316] width 20 height 20
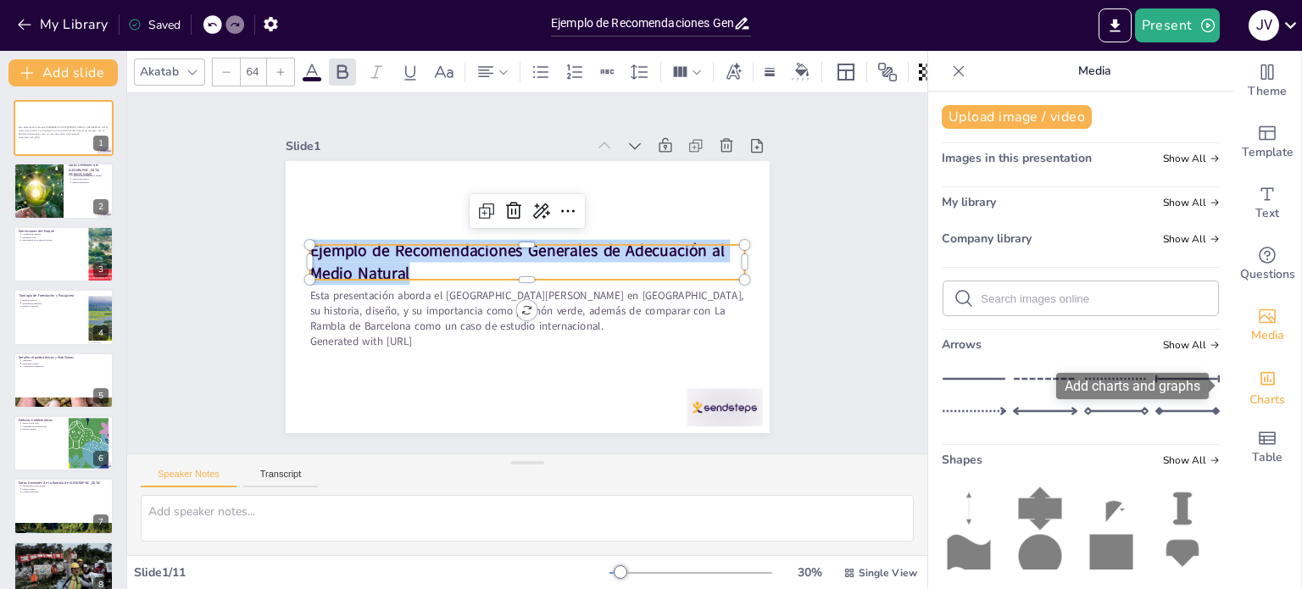
click at [1249, 393] on span "Charts" at bounding box center [1267, 400] width 36 height 19
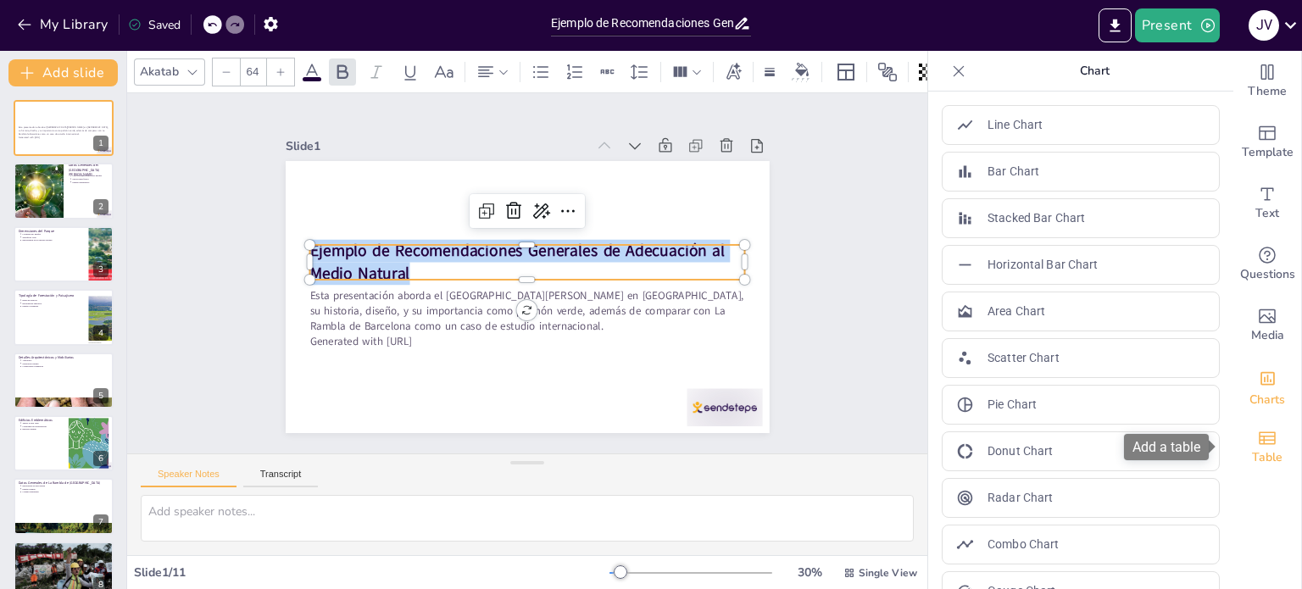
click at [1258, 443] on icon "Add a table" at bounding box center [1266, 437] width 17 height 13
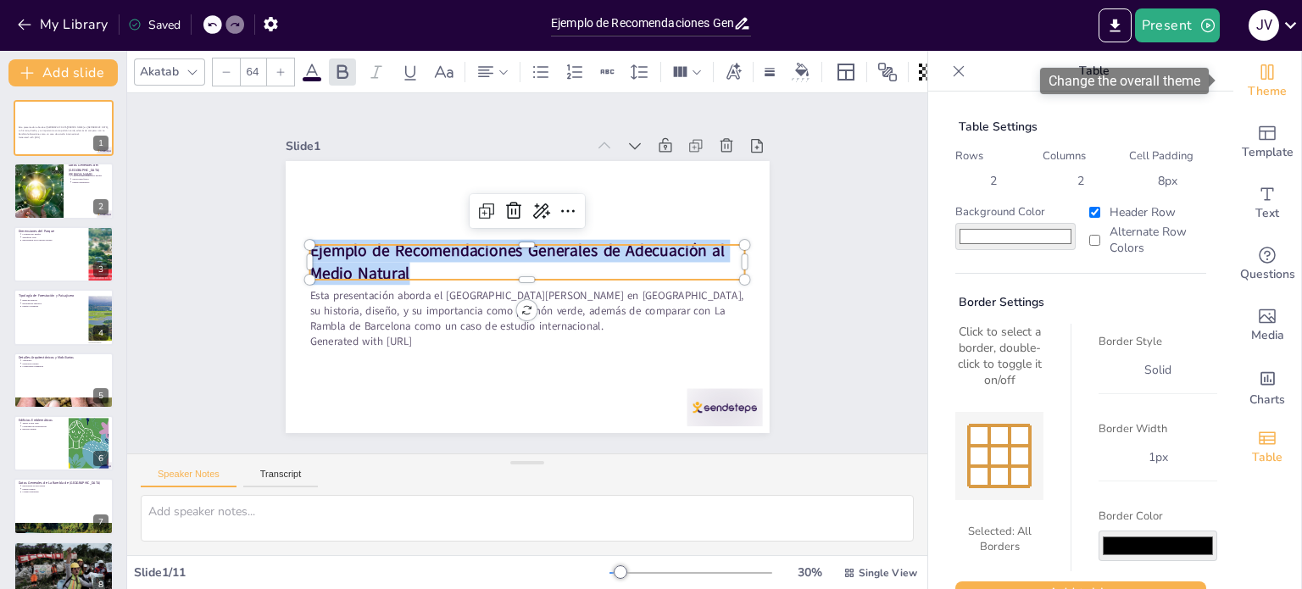
click at [1275, 79] on div "Theme" at bounding box center [1267, 81] width 68 height 61
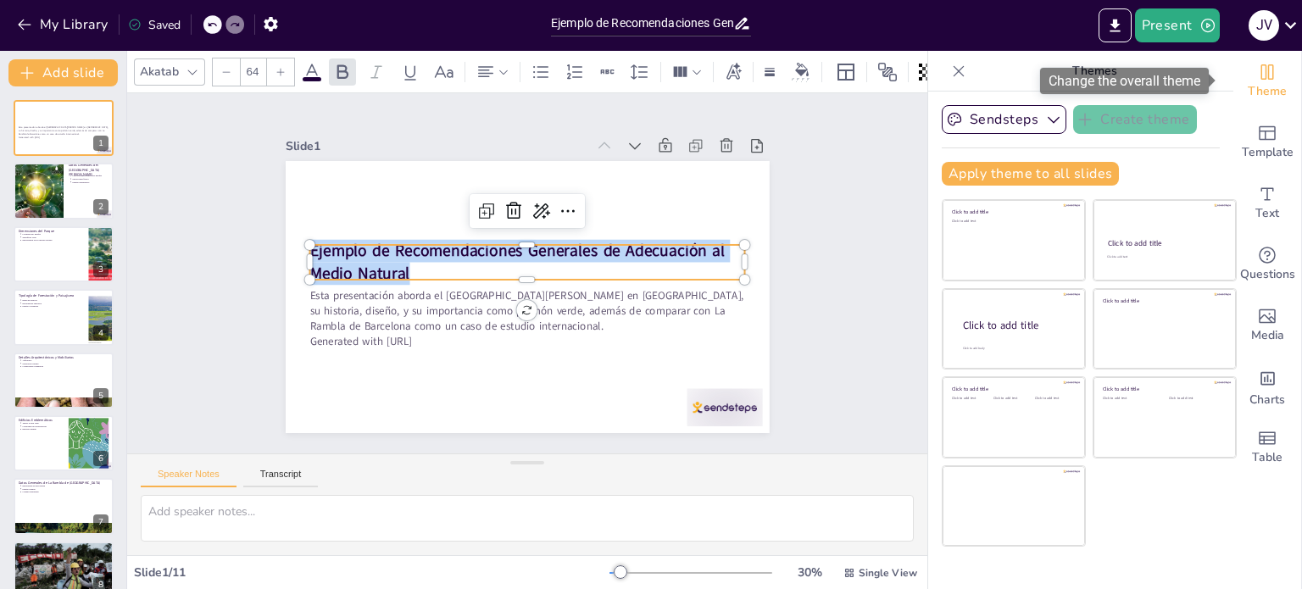
click at [1275, 79] on div "Theme" at bounding box center [1267, 81] width 68 height 61
click at [953, 75] on icon at bounding box center [958, 71] width 17 height 17
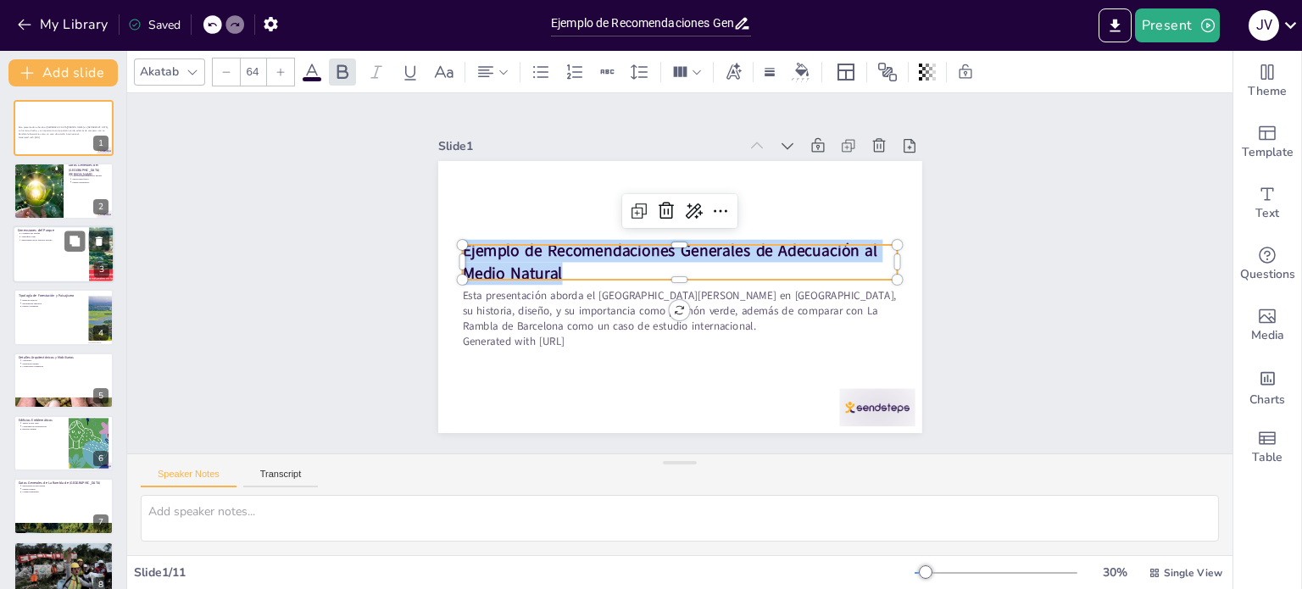
click at [32, 243] on div at bounding box center [64, 254] width 102 height 58
type textarea "La longitud del parque es significativa, ya que permite la creación de diferent…"
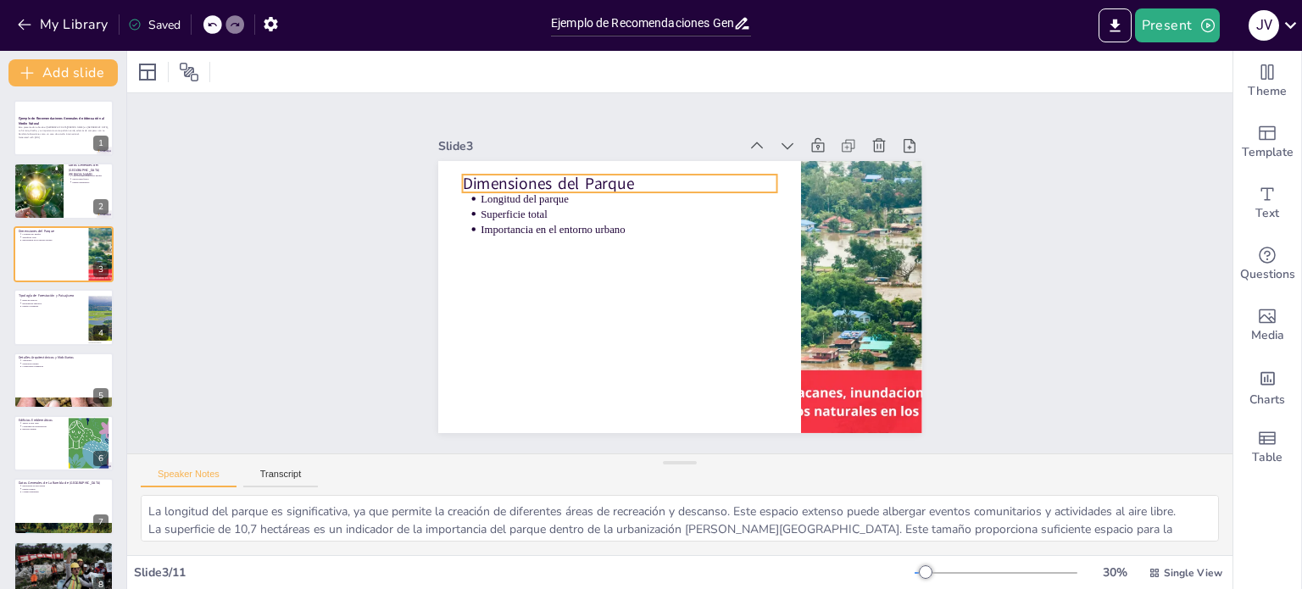
click at [515, 172] on p "Dimensiones del Parque" at bounding box center [661, 166] width 297 height 148
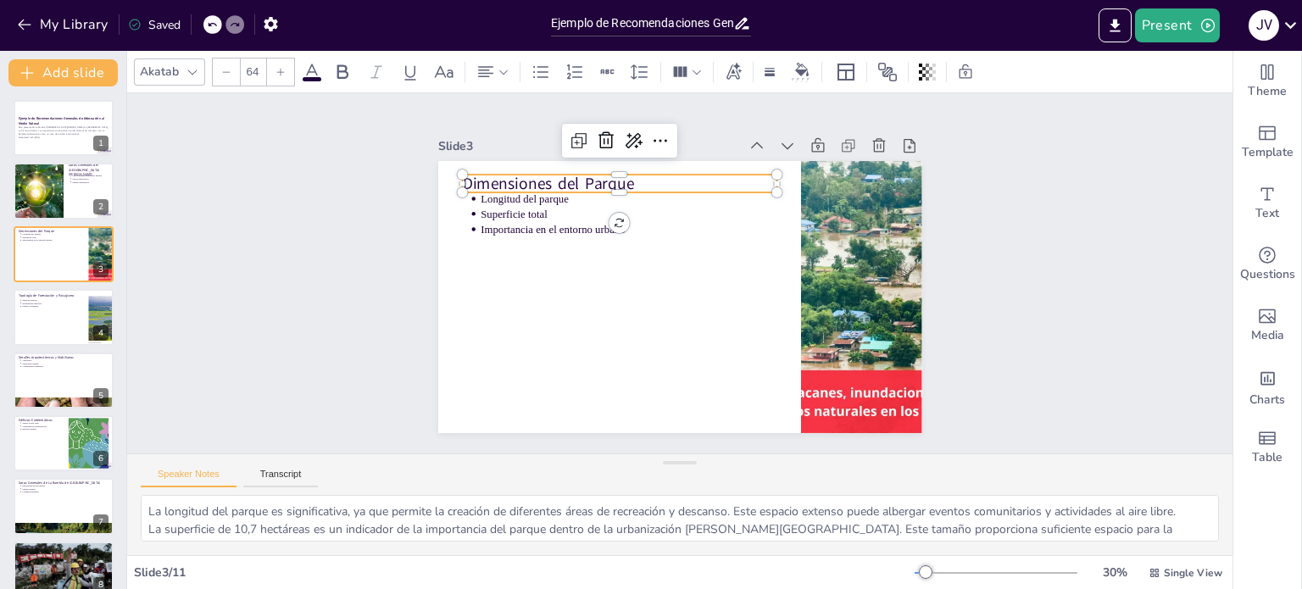
click at [592, 172] on p "Dimensiones del Parque" at bounding box center [705, 168] width 227 height 248
click at [635, 232] on p "Dimensiones del Parque" at bounding box center [777, 320] width 284 height 177
click at [557, 318] on p "Dimensiones del Parque" at bounding box center [710, 377] width 306 height 119
click at [725, 172] on p "Dimensiones del Parque" at bounding box center [784, 244] width 119 height 306
click at [515, 172] on p "Dimensiones del Parque" at bounding box center [650, 169] width 306 height 119
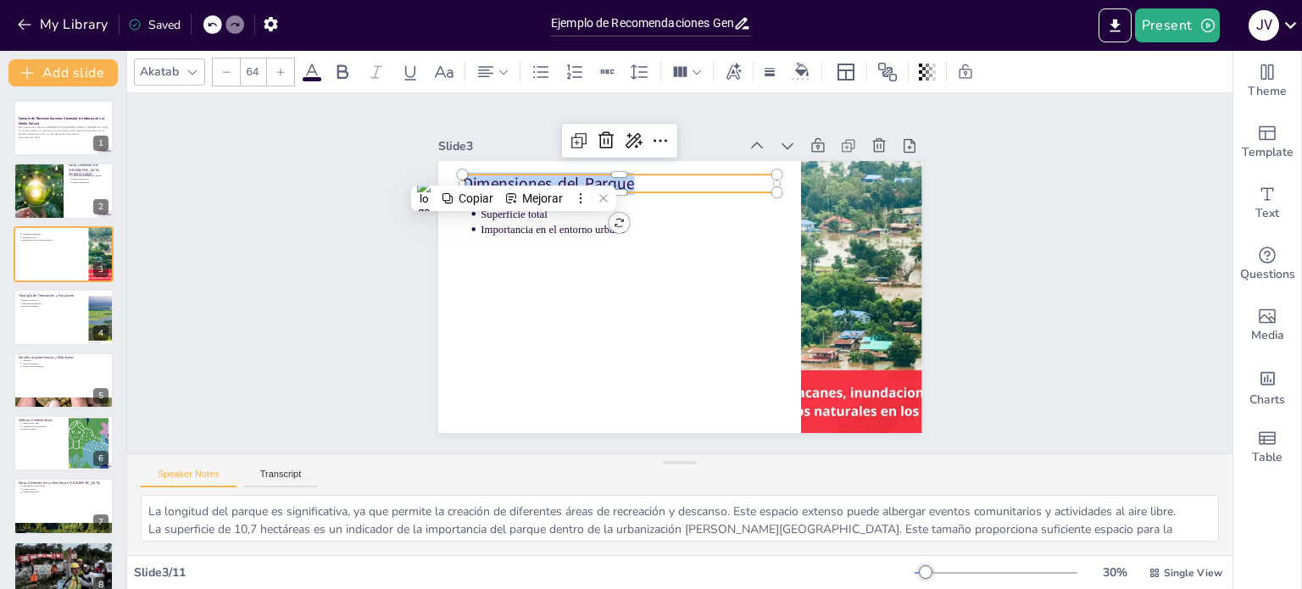
copy p "Dimensiones del Parque"
